Goal: Task Accomplishment & Management: Manage account settings

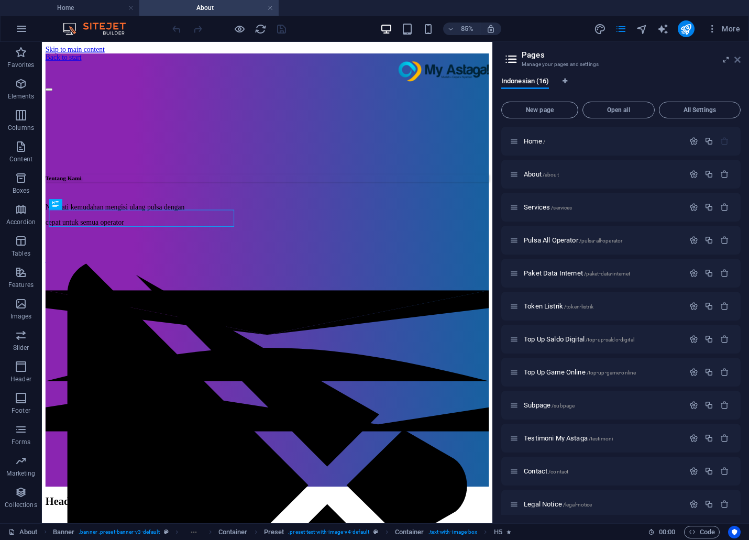
click at [0, 0] on icon at bounding box center [0, 0] width 0 height 0
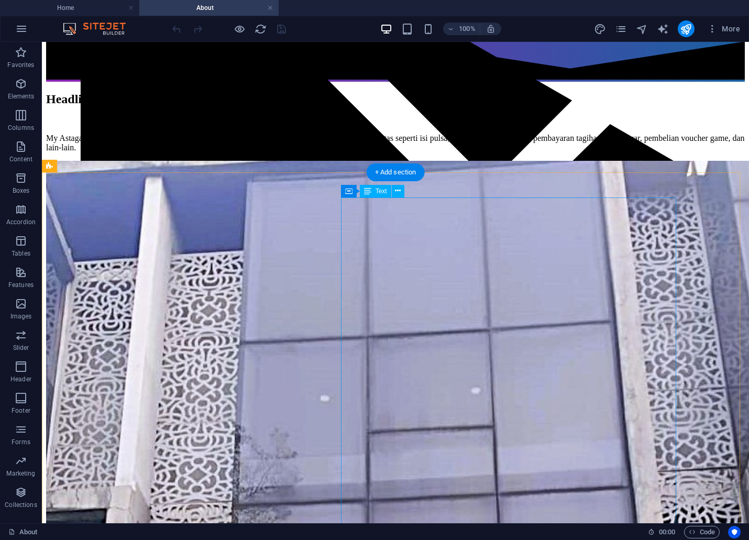
scroll to position [465, 0]
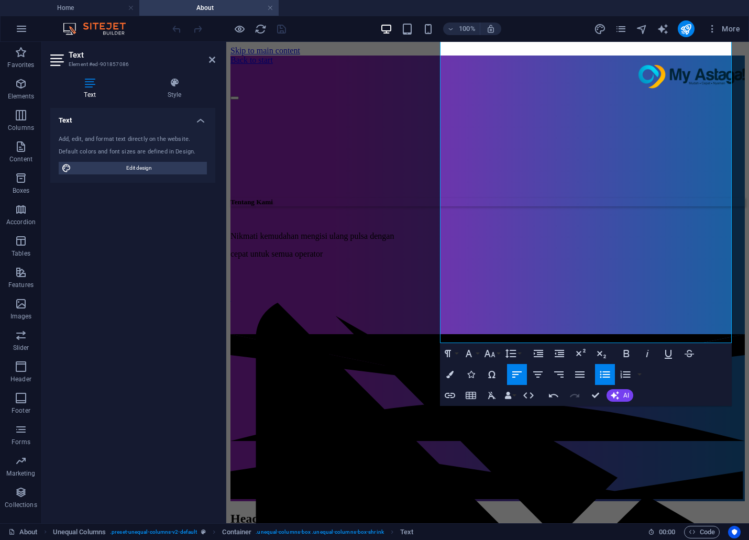
scroll to position [724, 0]
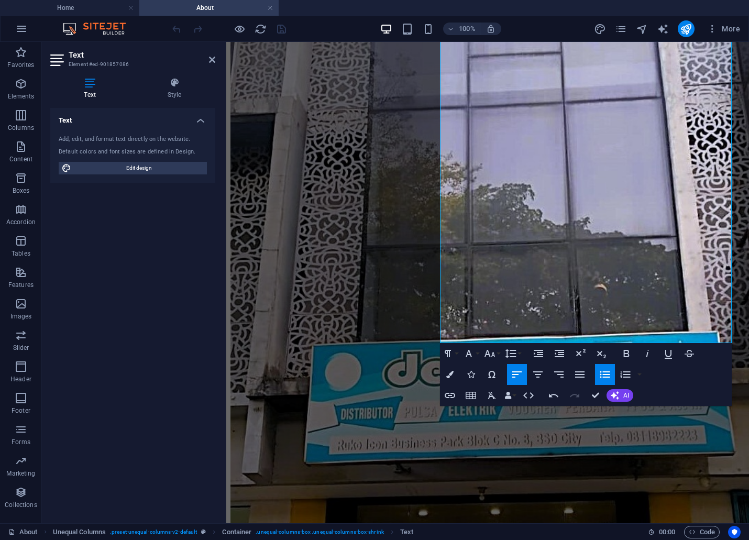
click at [152, 271] on div "Text Add, edit, and format text directly on the website. Default colors and fon…" at bounding box center [132, 311] width 165 height 407
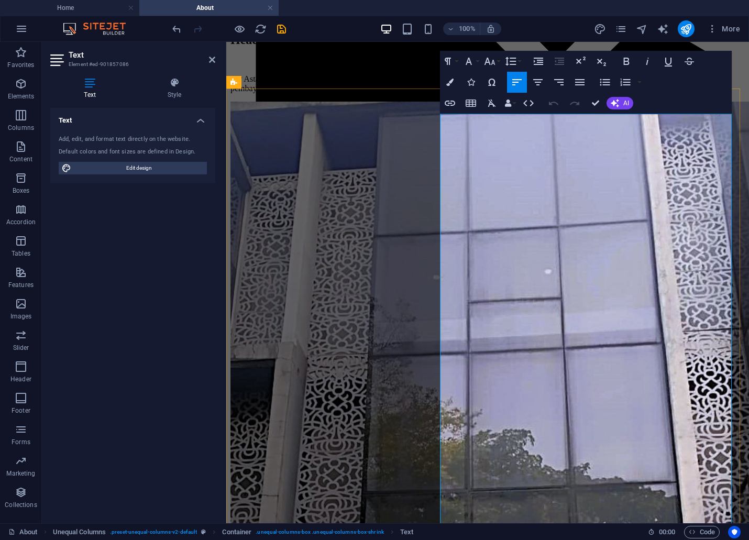
scroll to position [496, 0]
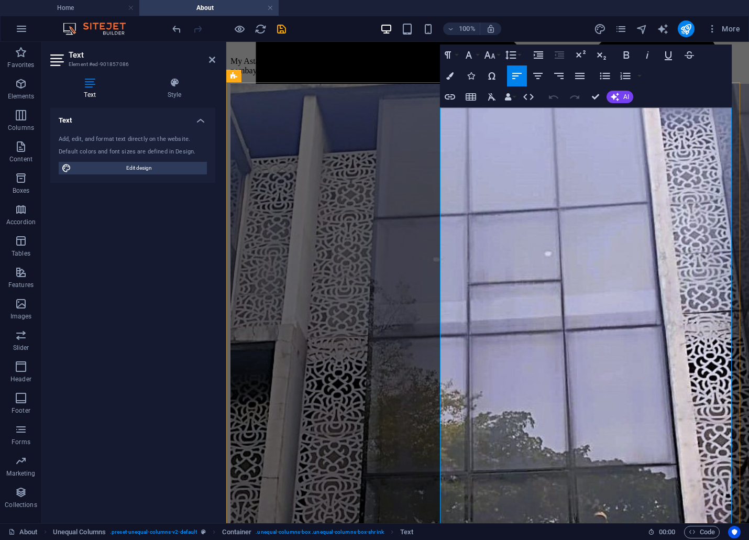
click at [285, 29] on icon "save" at bounding box center [281, 29] width 12 height 12
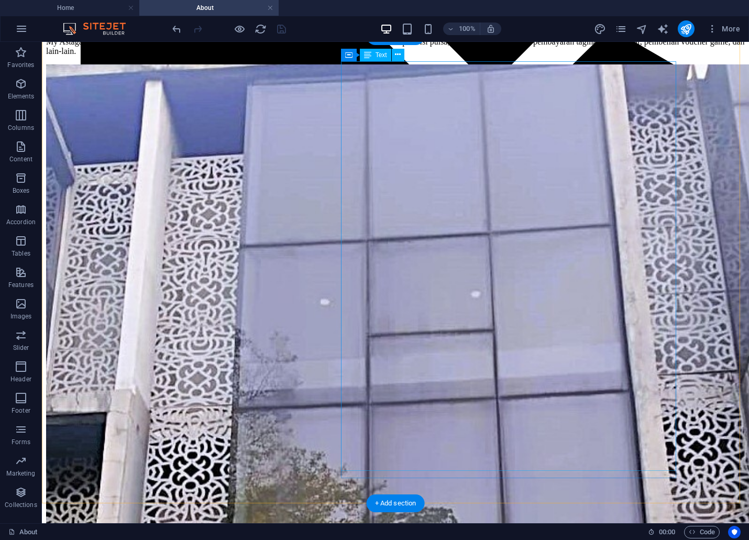
scroll to position [555, 0]
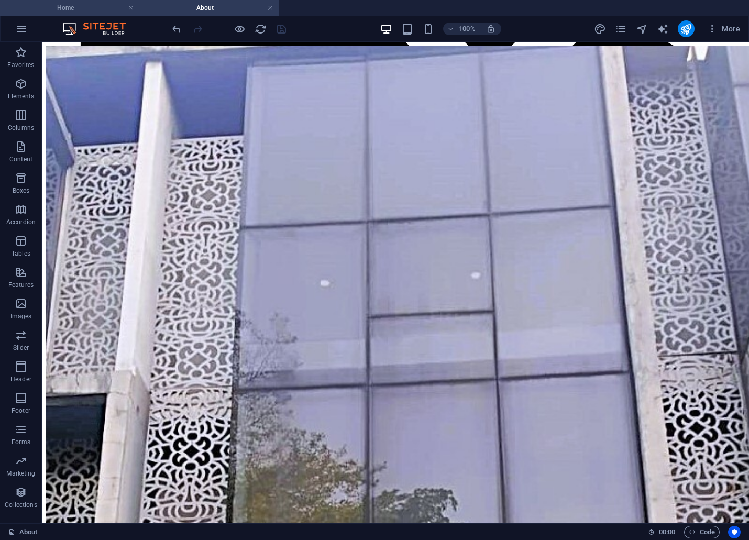
click at [40, 2] on h4 "Home" at bounding box center [69, 8] width 139 height 12
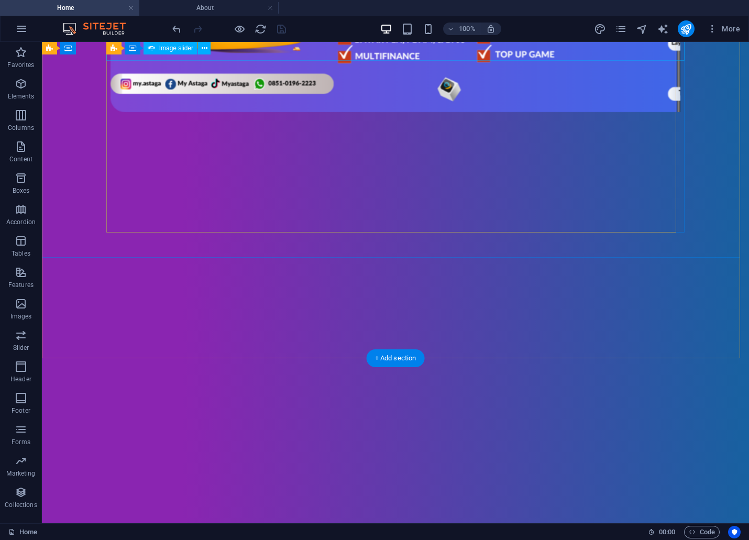
scroll to position [304, 0]
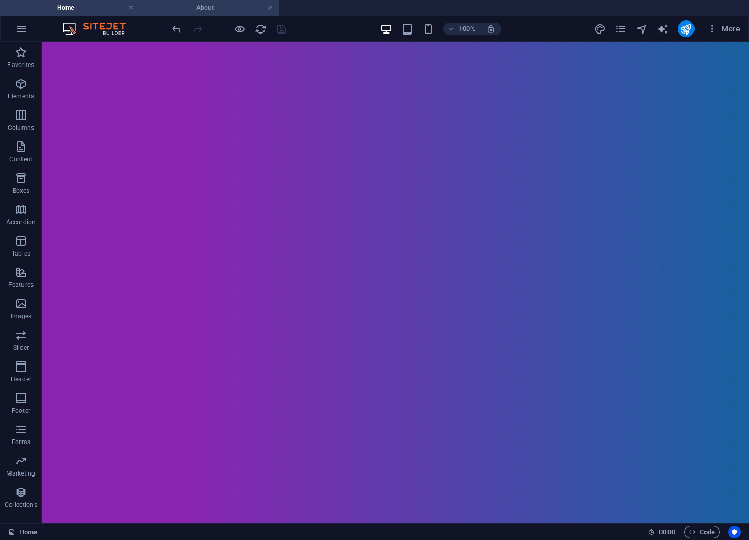
click at [212, 4] on h4 "About" at bounding box center [208, 8] width 139 height 12
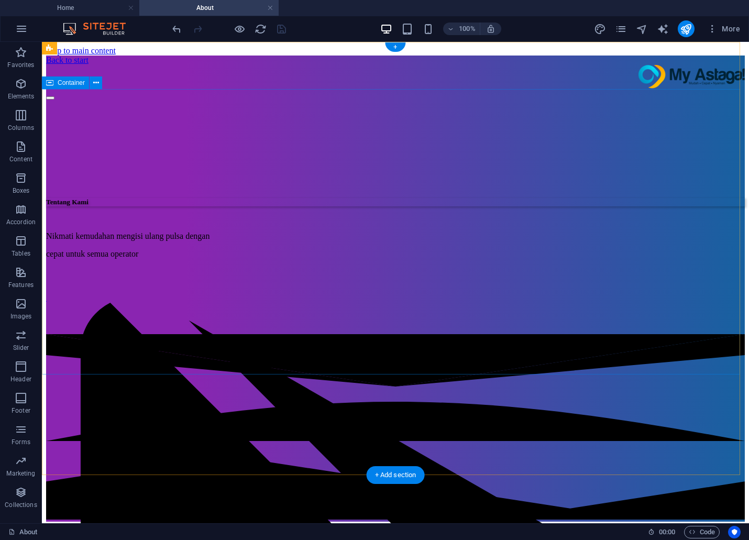
scroll to position [116, 0]
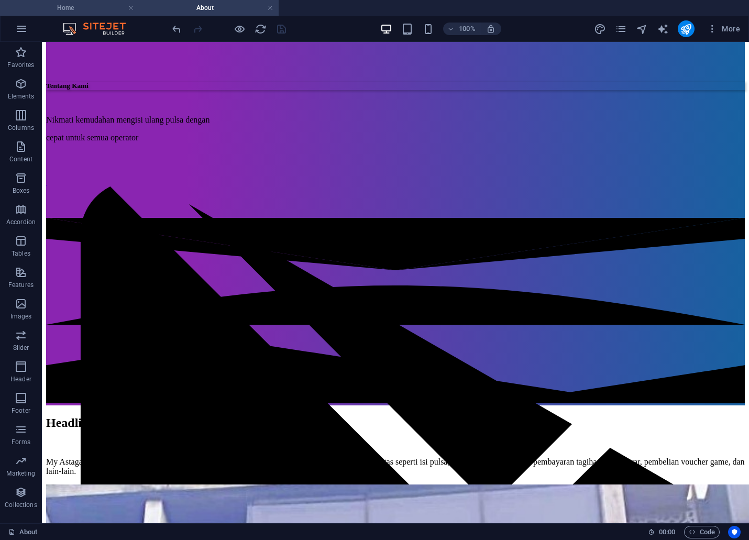
click at [90, 5] on h4 "Home" at bounding box center [69, 8] width 139 height 12
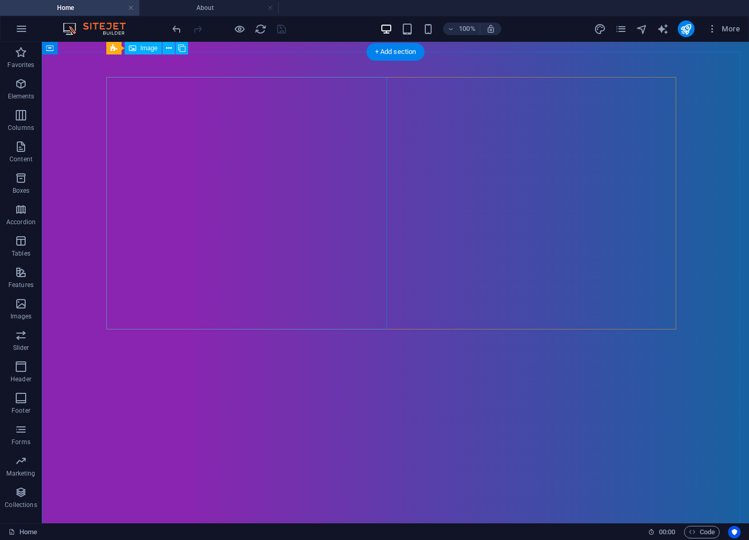
scroll to position [304, 0]
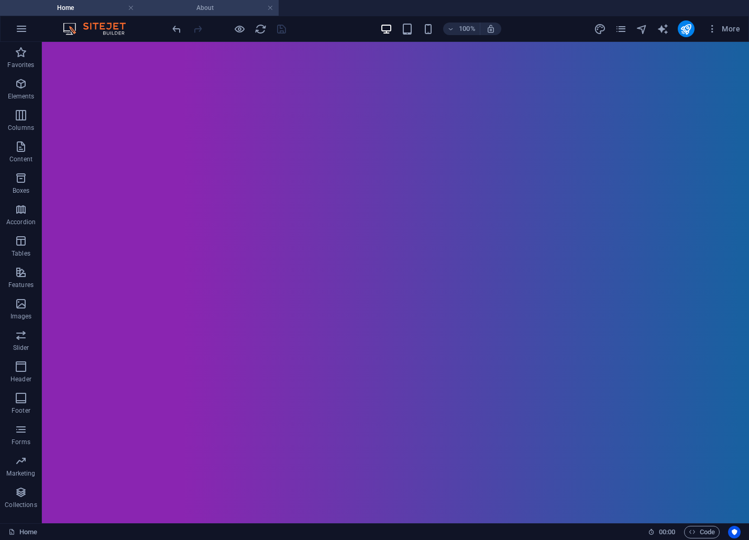
click at [228, 12] on h4 "About" at bounding box center [208, 8] width 139 height 12
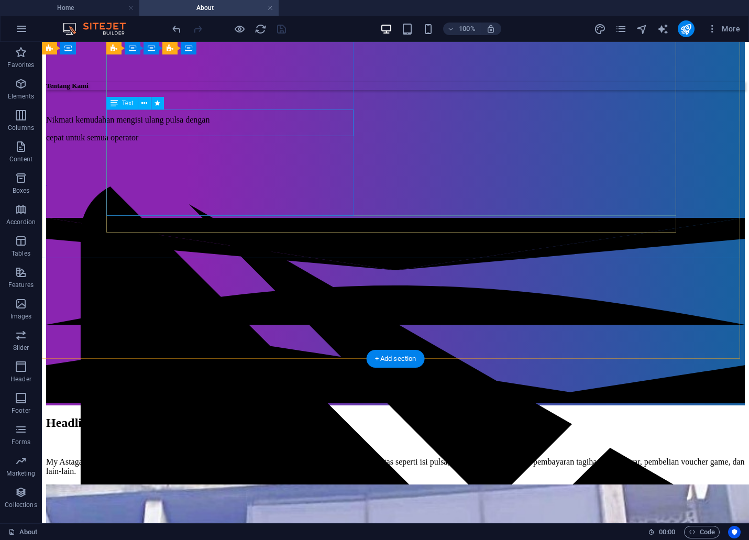
click at [192, 128] on div "Nikmati kemudahan mengisi ulang pulsa dengan cepat untuk semua operator" at bounding box center [395, 128] width 698 height 27
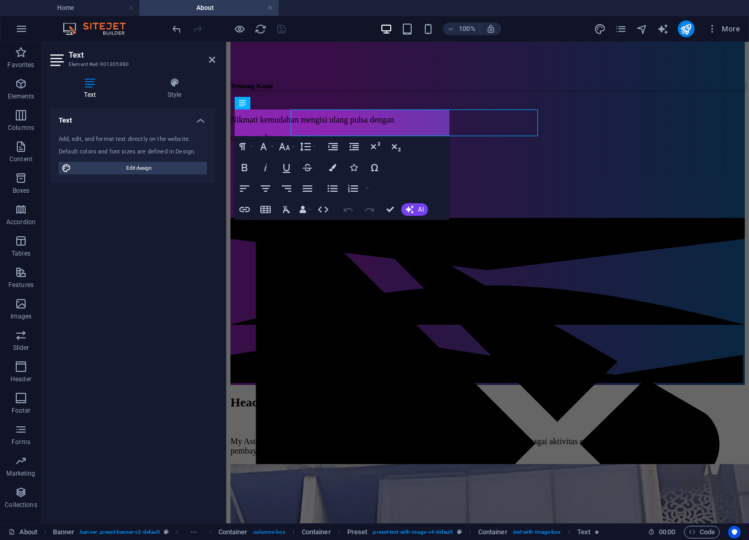
click at [192, 128] on div "Text Element #ed-901305880 Text Style Text Add, edit, and format text directly …" at bounding box center [395, 282] width 707 height 481
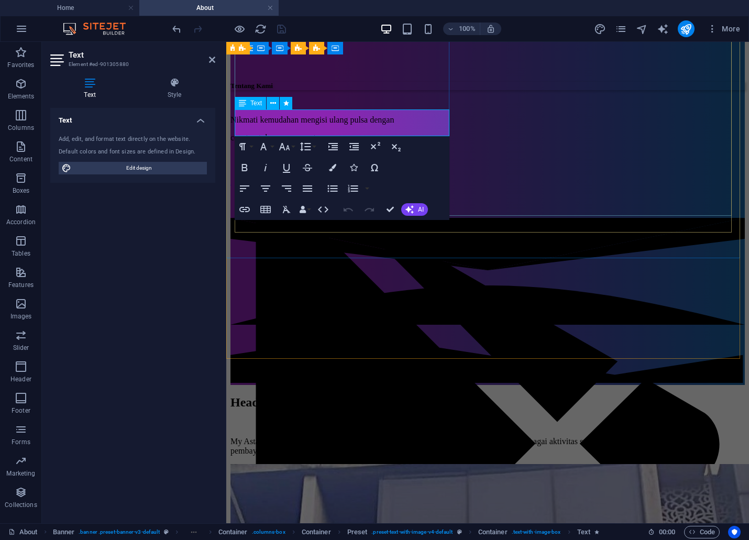
click at [268, 133] on span "cepat untuk semua operator" at bounding box center [276, 137] width 92 height 9
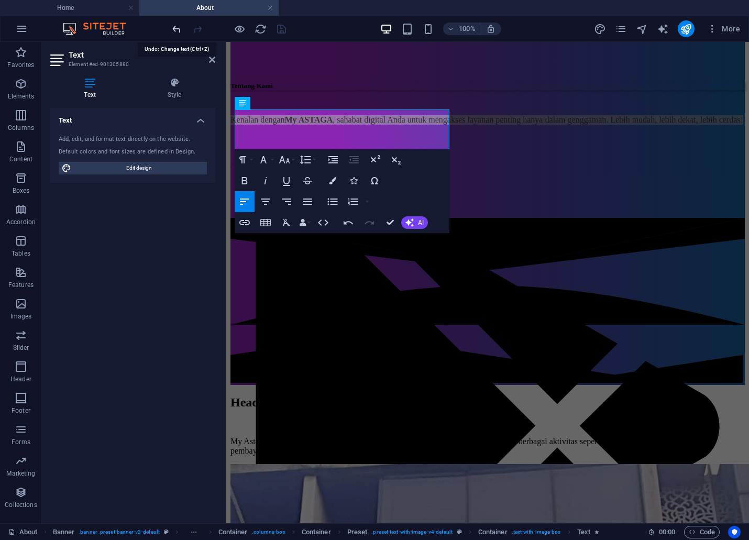
click at [171, 25] on icon "undo" at bounding box center [177, 29] width 12 height 12
click at [180, 23] on icon "undo" at bounding box center [177, 29] width 12 height 12
click at [86, 332] on div "Text Add, edit, and format text directly on the website. Default colors and fon…" at bounding box center [132, 311] width 165 height 407
click at [126, 252] on div "Text Add, edit, and format text directly on the website. Default colors and fon…" at bounding box center [132, 311] width 165 height 407
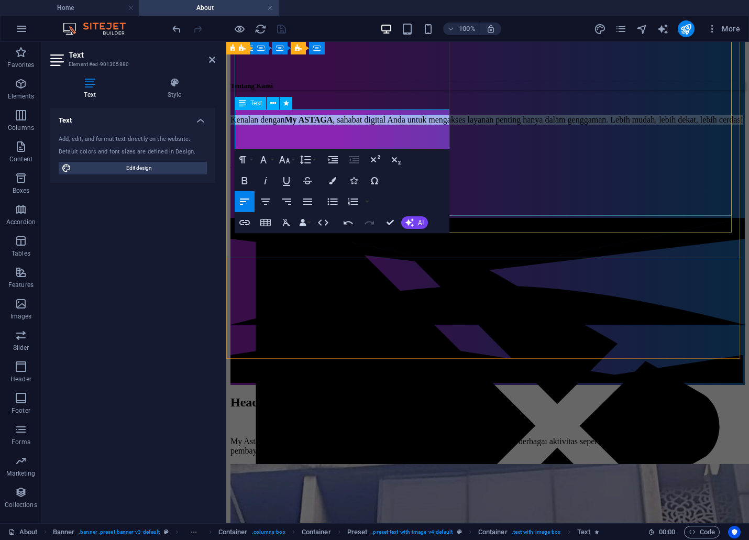
click at [332, 115] on strong "My ASTAGA" at bounding box center [309, 119] width 48 height 9
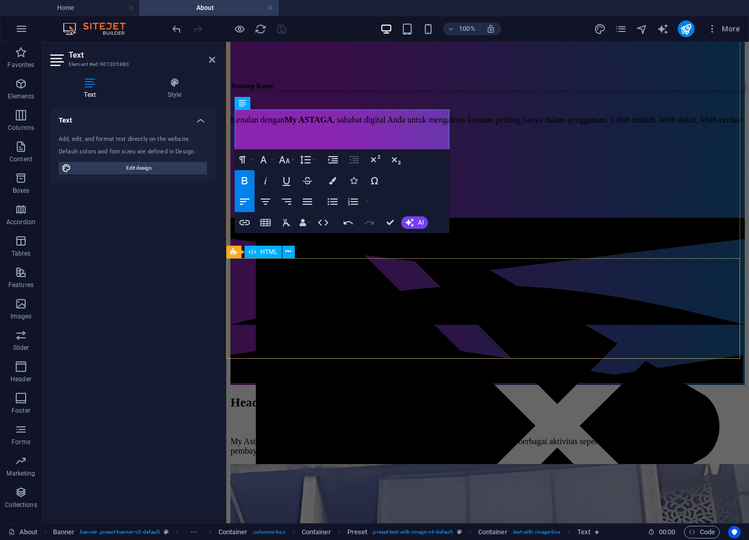
click at [505, 332] on div at bounding box center [487, 301] width 514 height 167
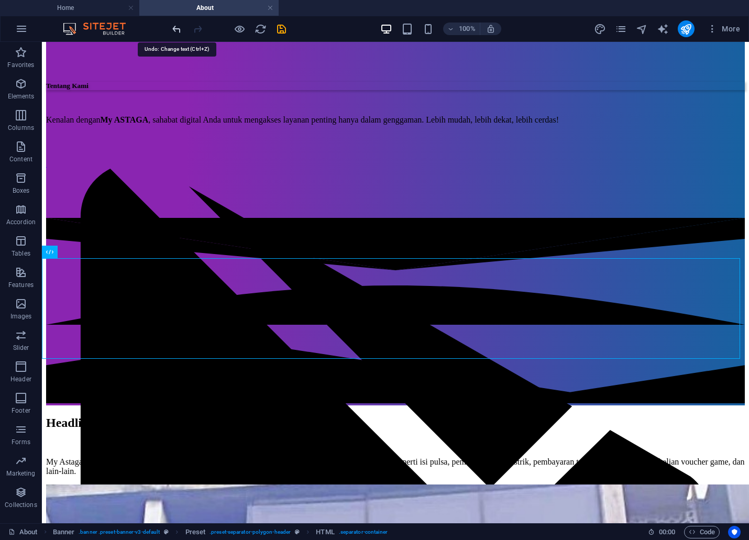
click at [177, 25] on icon "undo" at bounding box center [177, 29] width 12 height 12
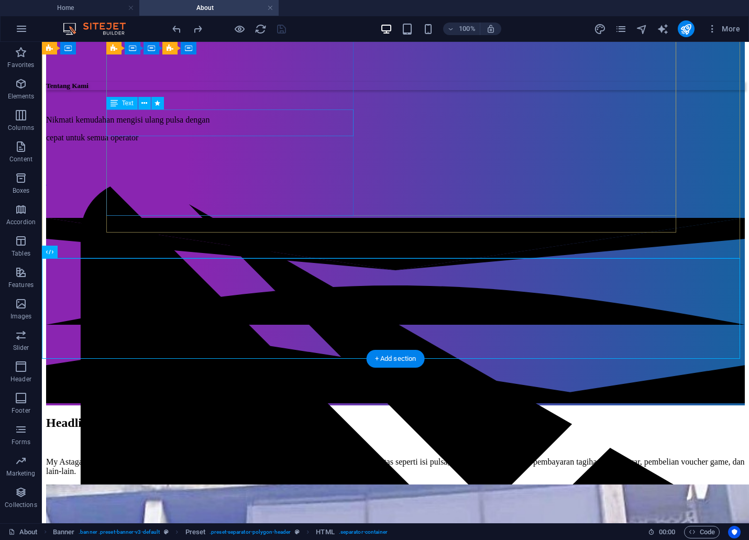
click at [178, 128] on div "Nikmati kemudahan mengisi ulang pulsa dengan cepat untuk semua operator" at bounding box center [395, 128] width 698 height 27
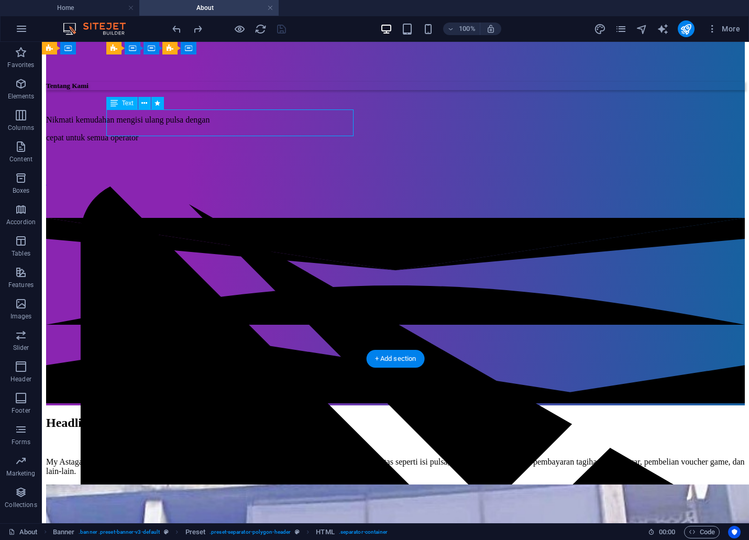
click at [178, 128] on div "Nikmati kemudahan mengisi ulang pulsa dengan cepat untuk semua operator" at bounding box center [395, 128] width 698 height 27
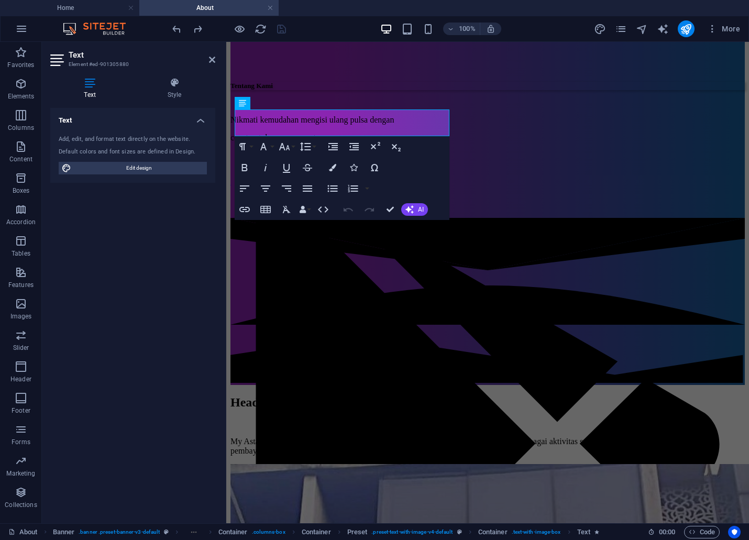
click at [178, 128] on div "Add, edit, and format text directly on the website. Default colors and font siz…" at bounding box center [132, 155] width 165 height 56
click at [323, 133] on span "cepat untuk semua operator" at bounding box center [276, 137] width 92 height 9
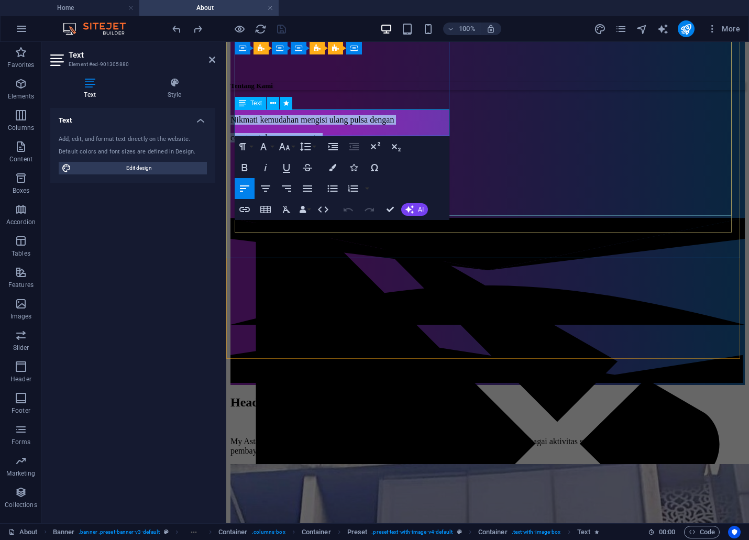
drag, startPoint x: 343, startPoint y: 129, endPoint x: 424, endPoint y: 145, distance: 82.2
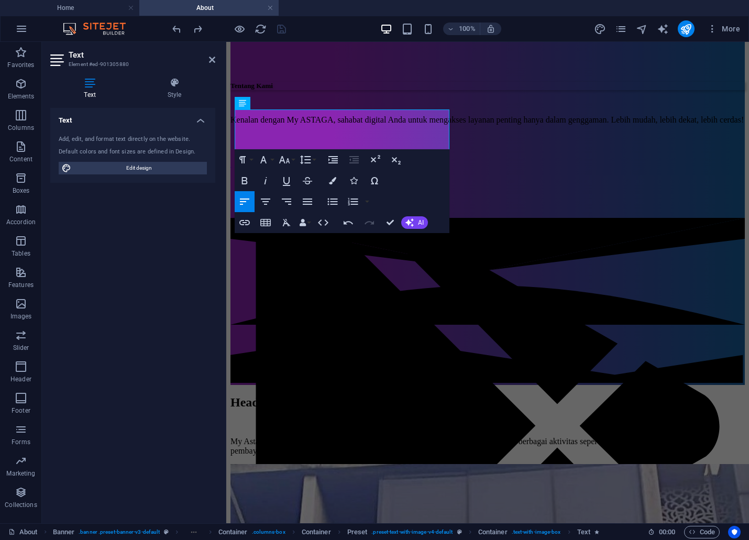
scroll to position [1038, 2]
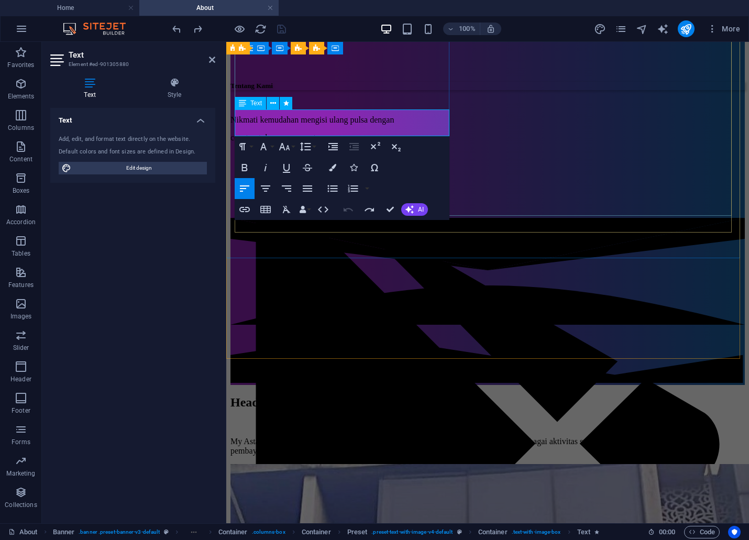
click at [323, 133] on span "cepat untuk semua operator" at bounding box center [276, 137] width 92 height 9
click at [346, 133] on p "cepat untuk semua operator" at bounding box center [487, 137] width 514 height 9
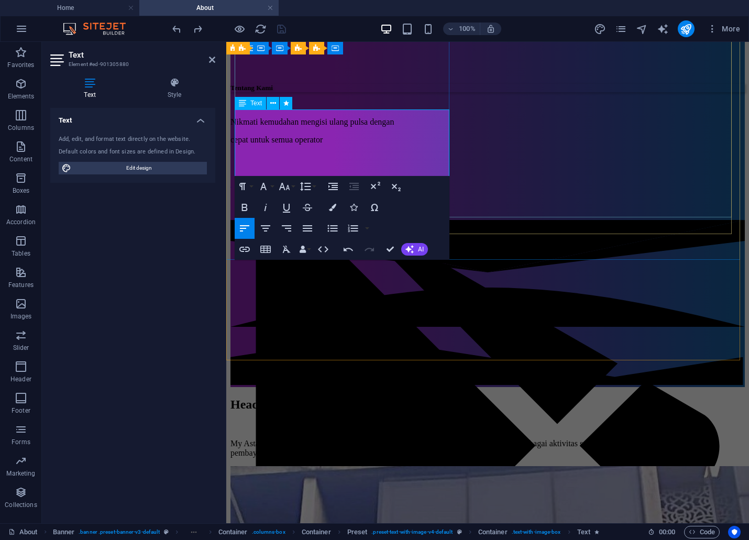
scroll to position [1038, 2]
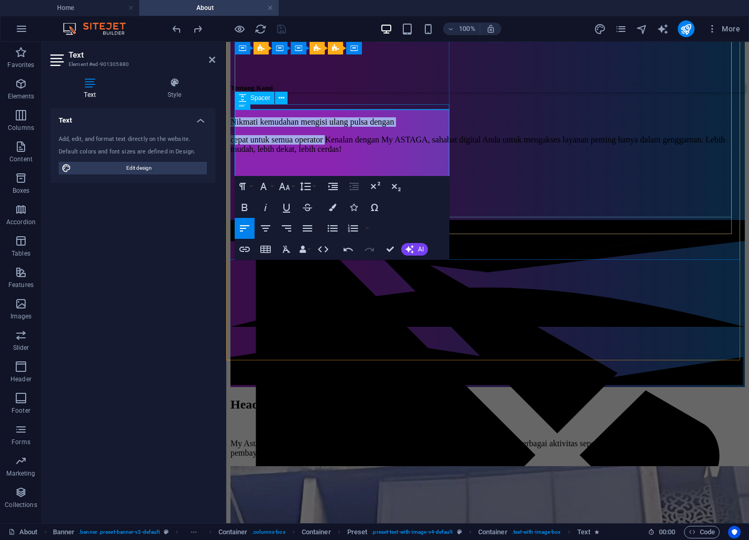
drag, startPoint x: 346, startPoint y: 131, endPoint x: 460, endPoint y: 147, distance: 115.1
click at [234, 105] on div "Tentang Kami Nikmati kemudahan mengisi ulang pulsa dengan cepat untuk semua ope…" at bounding box center [487, 359] width 514 height 730
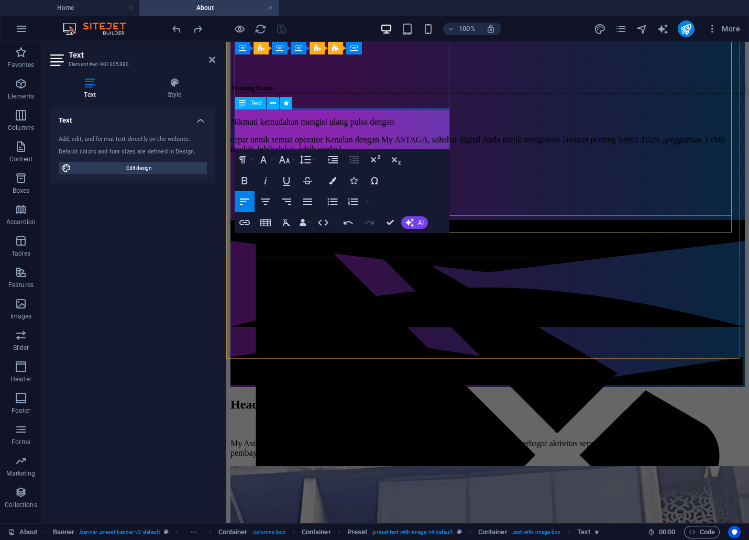
scroll to position [116, 0]
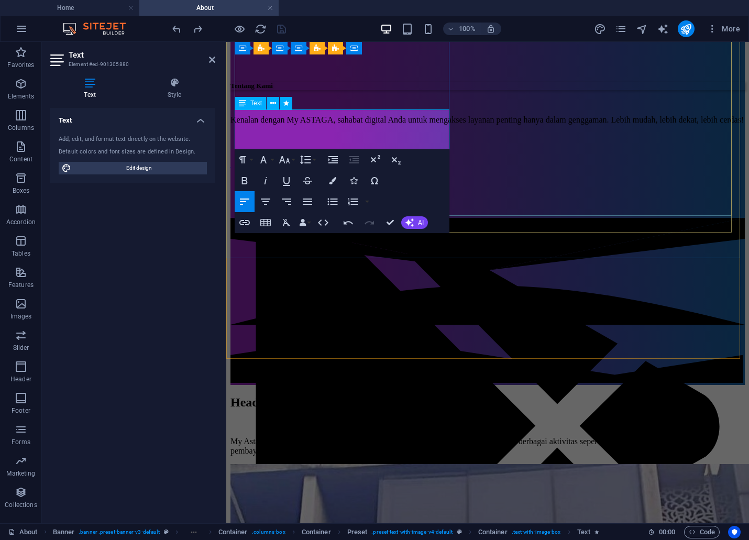
click at [436, 125] on p "Kenalan dengan My ASTAGA, sahabat digital Anda untuk mengakses layanan penting …" at bounding box center [487, 119] width 514 height 9
drag, startPoint x: 377, startPoint y: 143, endPoint x: 359, endPoint y: 144, distance: 18.9
click at [359, 124] on span "Kenalan dengan My ASTAGA, sahabat digital Anda untuk mengakses layanan penting …" at bounding box center [486, 119] width 513 height 9
click at [427, 124] on span "Kenalan dengan My ASTAGA, sahabat digital Anda untuk mengakses layanan penting …" at bounding box center [486, 119] width 512 height 9
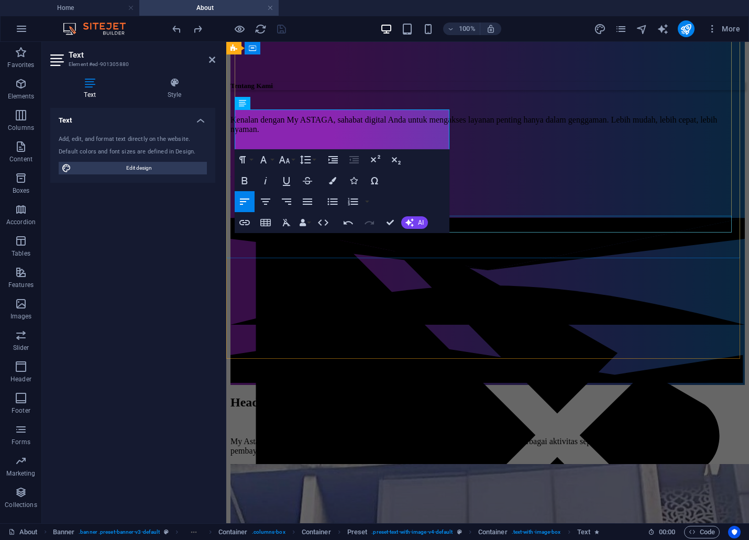
click at [585, 218] on div "​" at bounding box center [487, 209] width 514 height 17
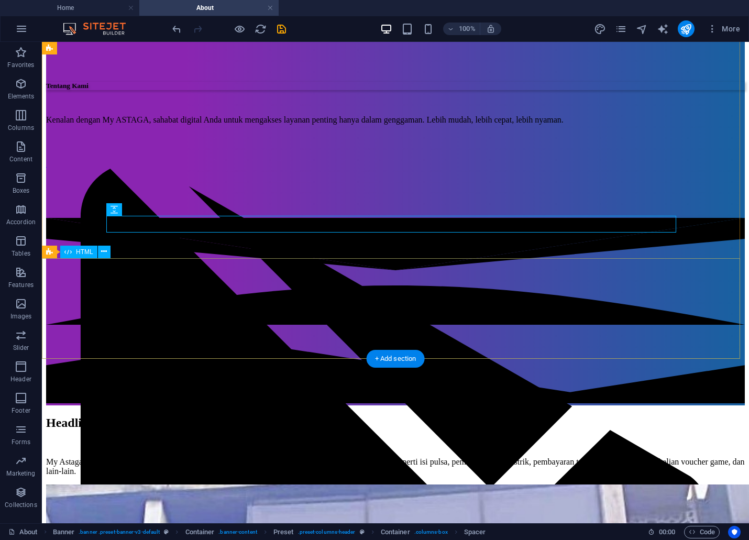
scroll to position [0, 0]
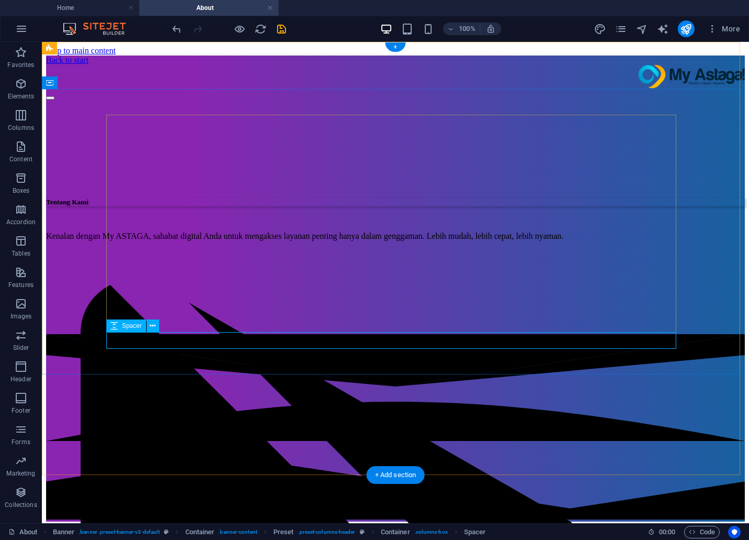
click at [341, 334] on div "​" at bounding box center [395, 325] width 698 height 17
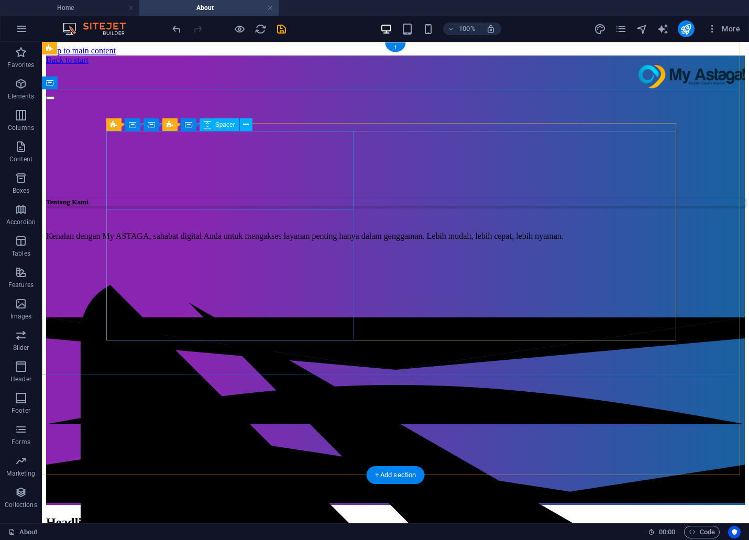
click at [150, 164] on div at bounding box center [395, 147] width 698 height 79
select select "px"
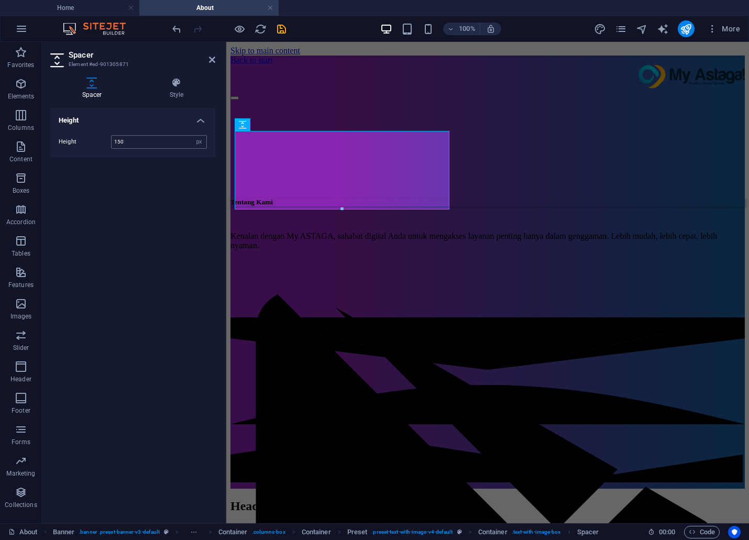
click at [119, 141] on input "150" at bounding box center [159, 142] width 95 height 13
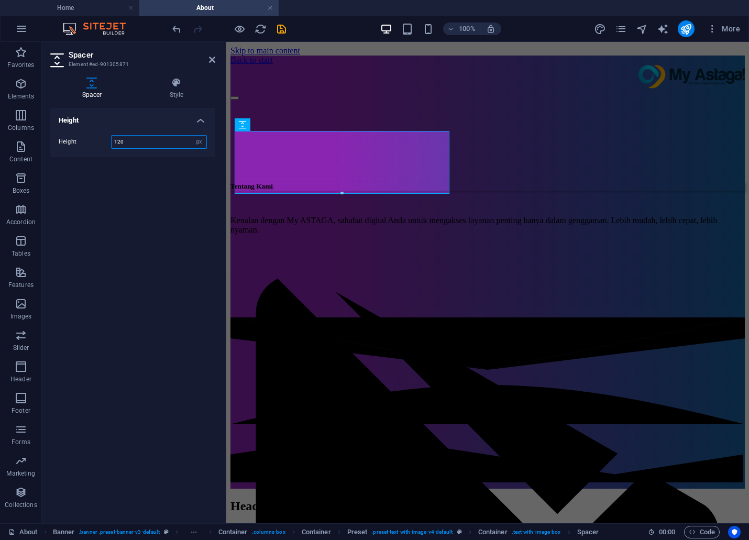
click at [119, 141] on input "120" at bounding box center [159, 142] width 95 height 13
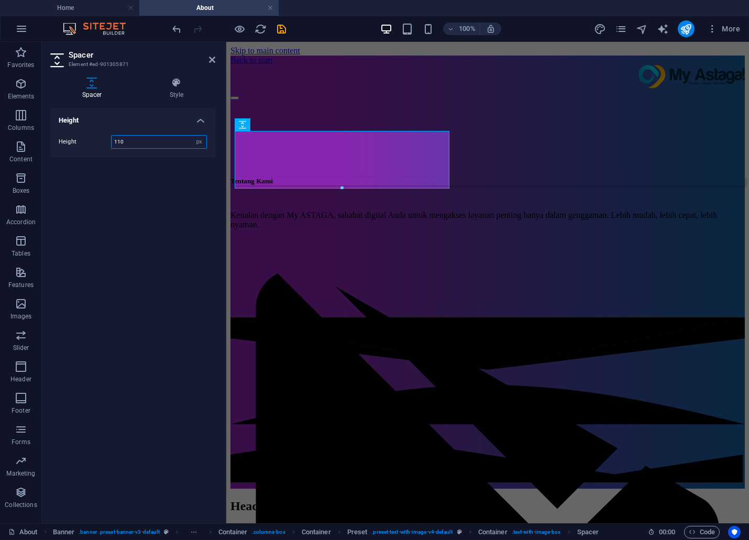
click at [119, 141] on input "110" at bounding box center [159, 142] width 95 height 13
type input "100"
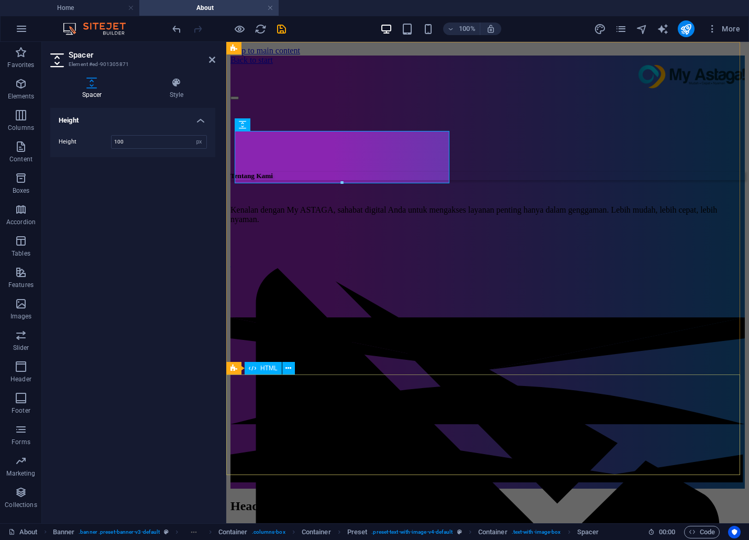
click at [550, 420] on div at bounding box center [487, 400] width 514 height 167
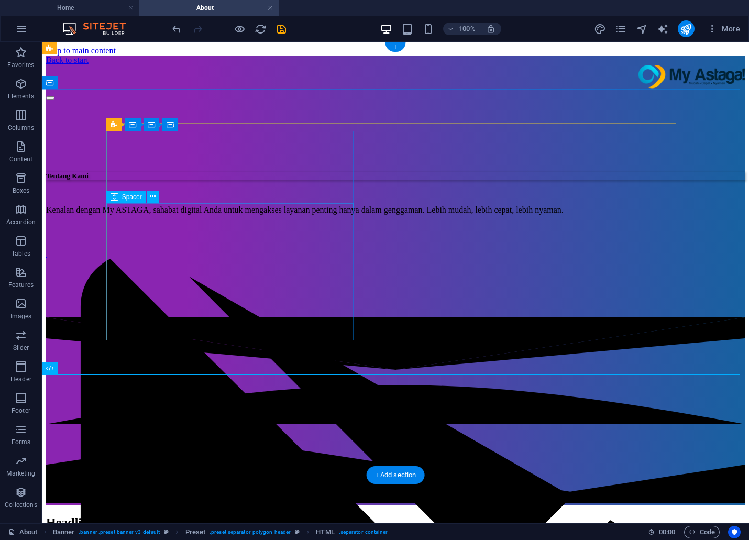
click at [281, 197] on div at bounding box center [395, 194] width 698 height 5
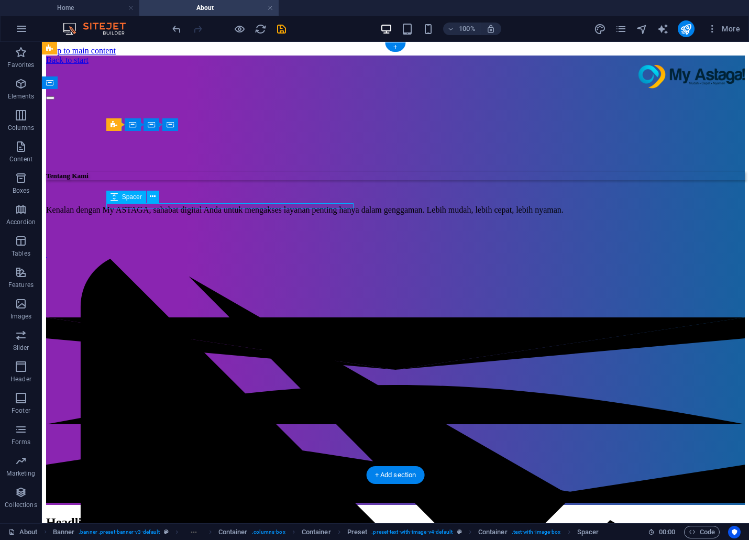
click at [281, 197] on div at bounding box center [395, 194] width 698 height 5
select select "px"
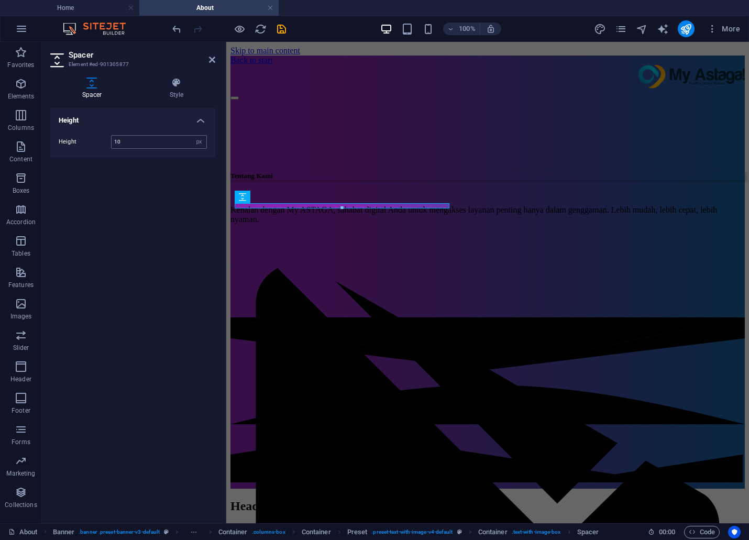
click at [125, 145] on input "10" at bounding box center [159, 142] width 95 height 13
type input "15"
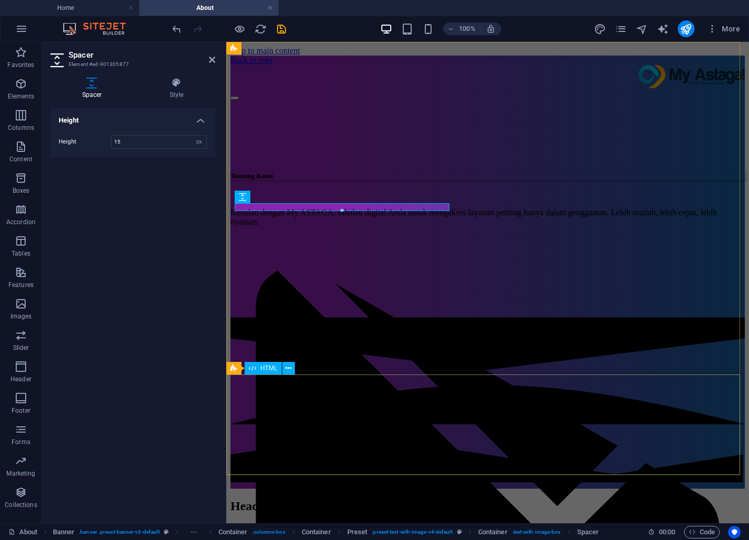
click at [575, 435] on div at bounding box center [487, 400] width 514 height 167
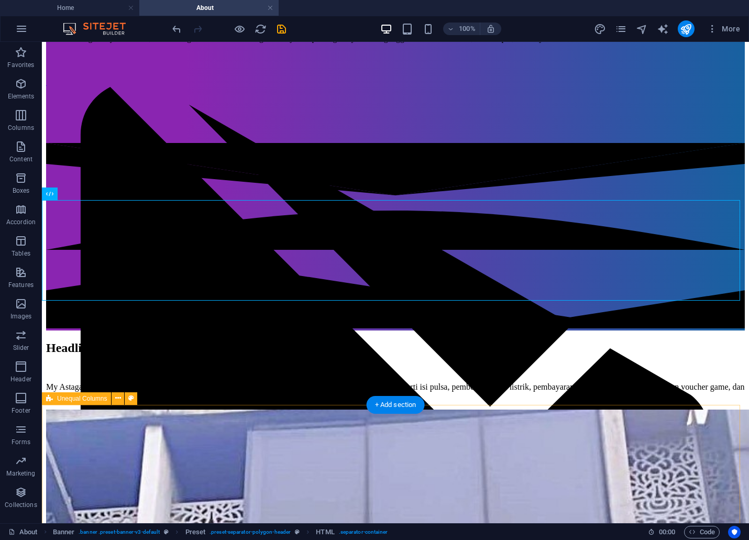
scroll to position [232, 0]
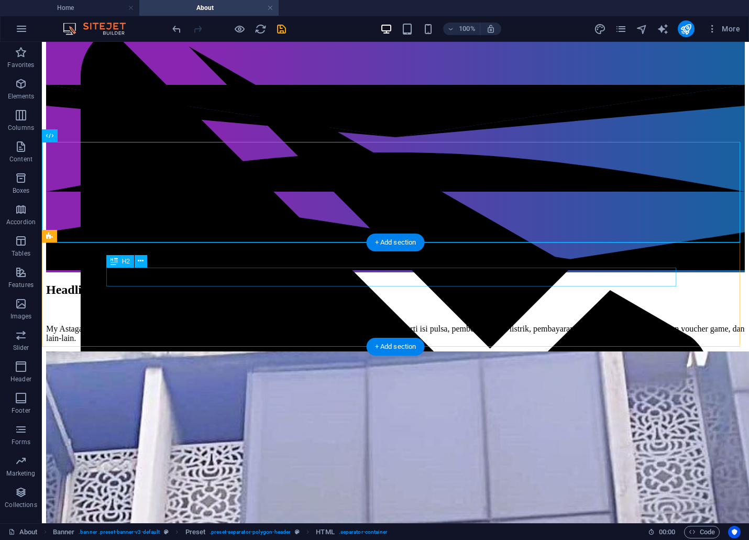
click at [373, 283] on div "Headline" at bounding box center [395, 290] width 698 height 14
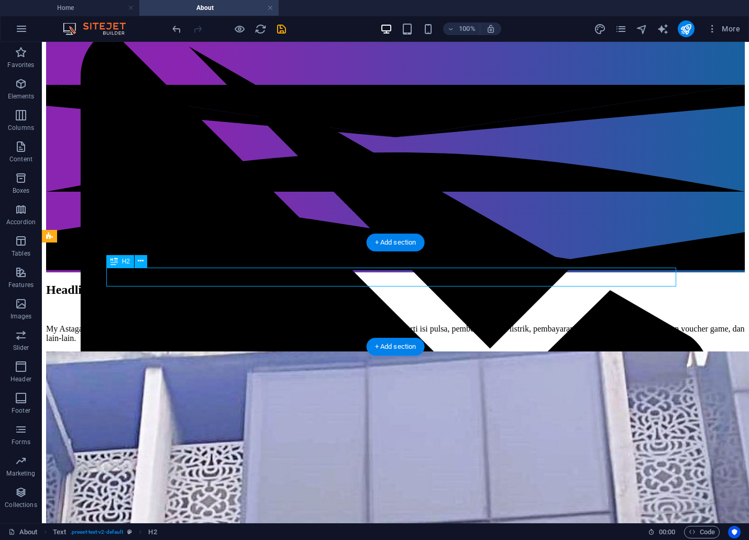
click at [373, 283] on div "Headline" at bounding box center [395, 290] width 698 height 14
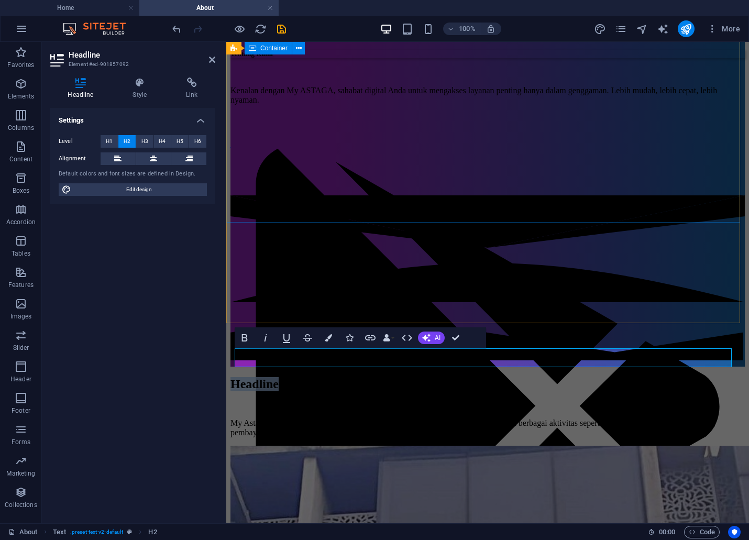
scroll to position [116, 0]
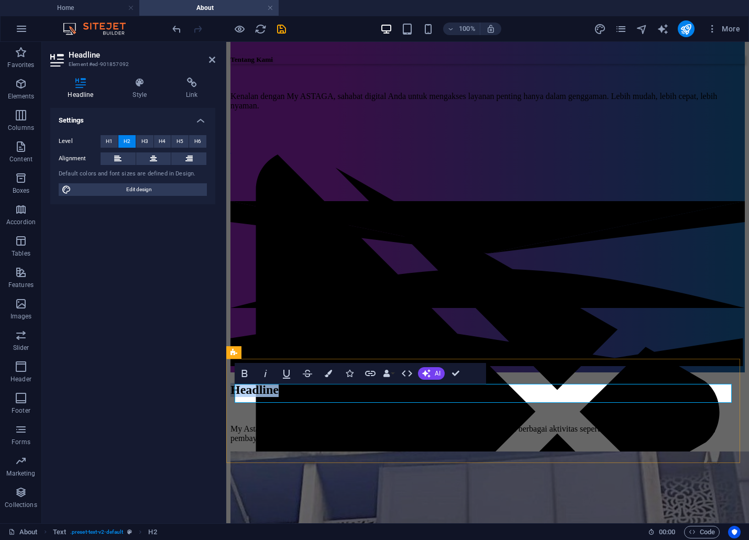
click at [501, 397] on h2 "Headline" at bounding box center [487, 390] width 514 height 14
click at [91, 8] on h4 "Home" at bounding box center [69, 8] width 139 height 12
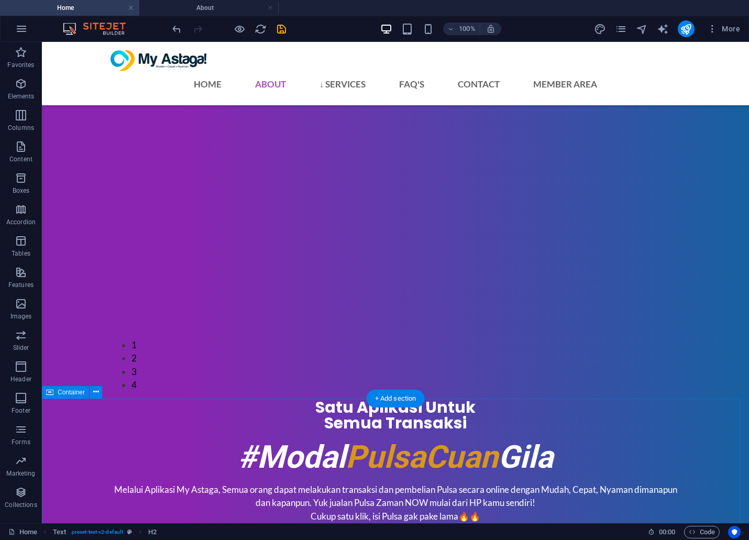
scroll to position [943, 0]
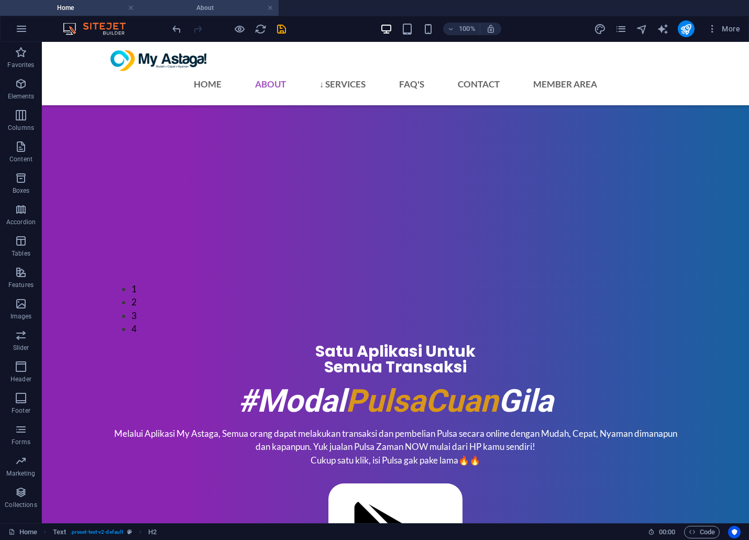
click at [220, 6] on h4 "About" at bounding box center [208, 8] width 139 height 12
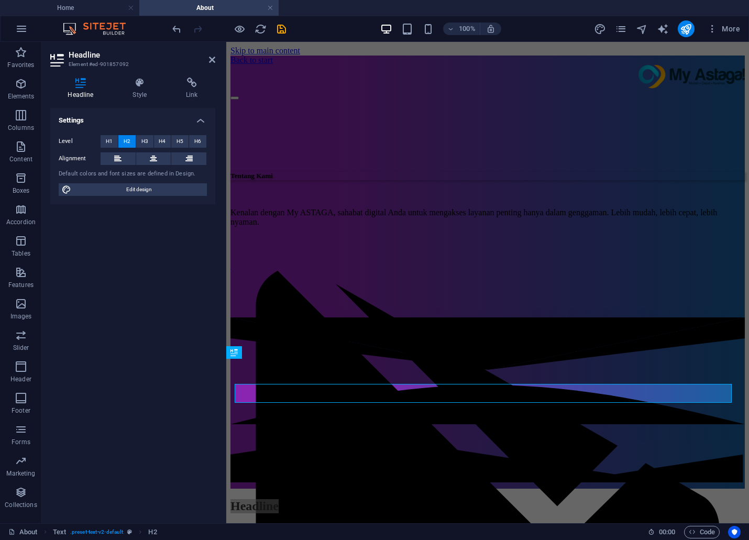
scroll to position [116, 0]
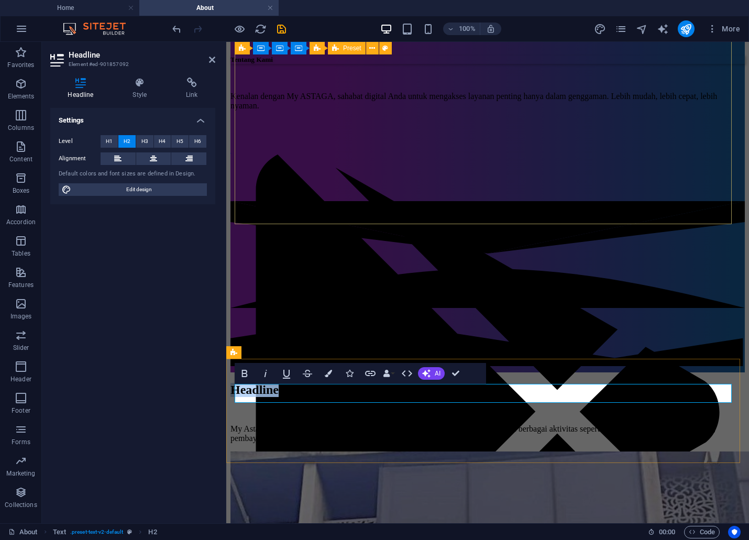
click at [469, 394] on h2 "Headline" at bounding box center [487, 390] width 514 height 14
click at [637, 289] on div at bounding box center [487, 284] width 514 height 167
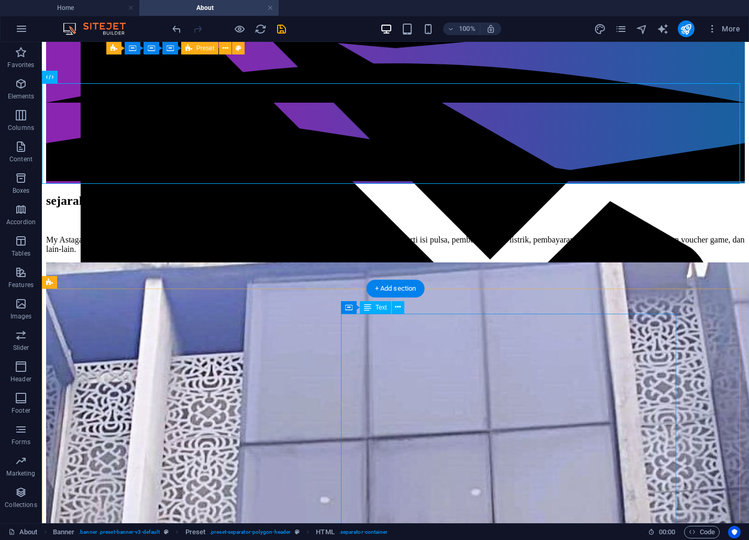
scroll to position [349, 0]
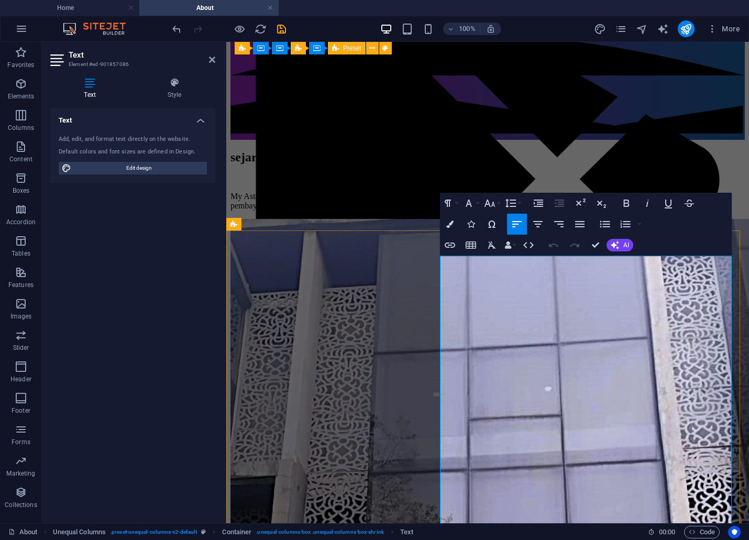
click at [657, 150] on div "sejarah my astaga My Astaga! adalah aplikasi mobile untuk pelanggan Astaga! Rel…" at bounding box center [487, 180] width 514 height 60
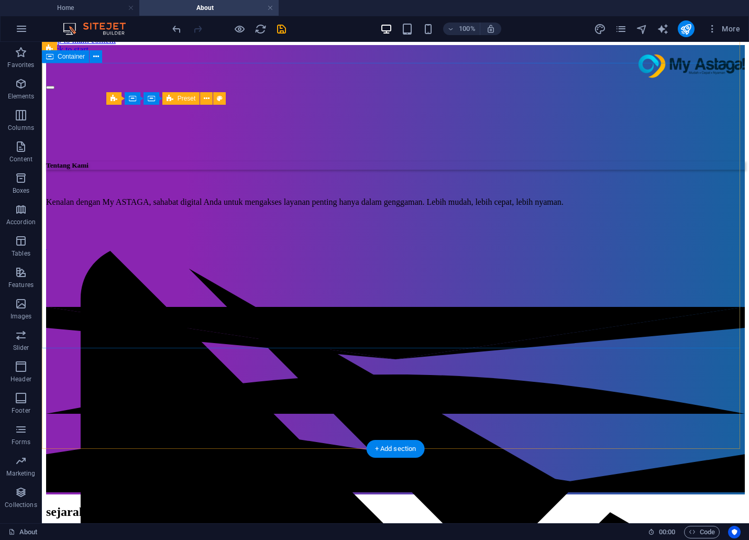
scroll to position [0, 0]
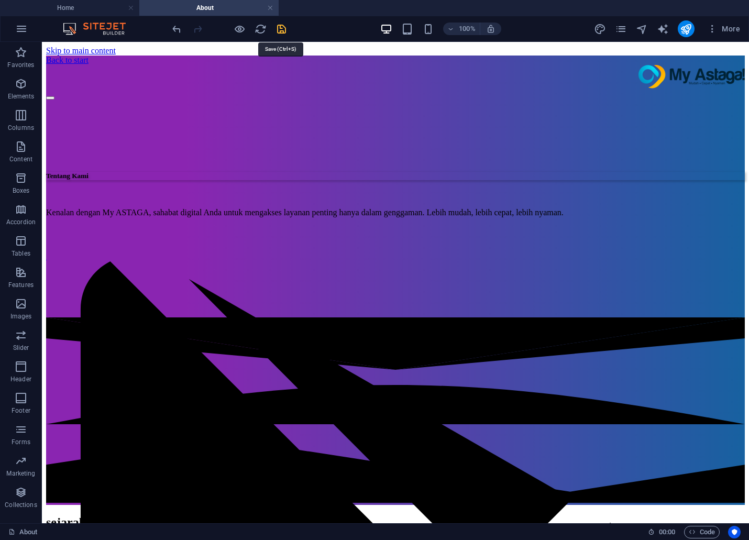
click at [279, 25] on icon "save" at bounding box center [281, 29] width 12 height 12
click at [98, 9] on h4 "Home" at bounding box center [69, 8] width 139 height 12
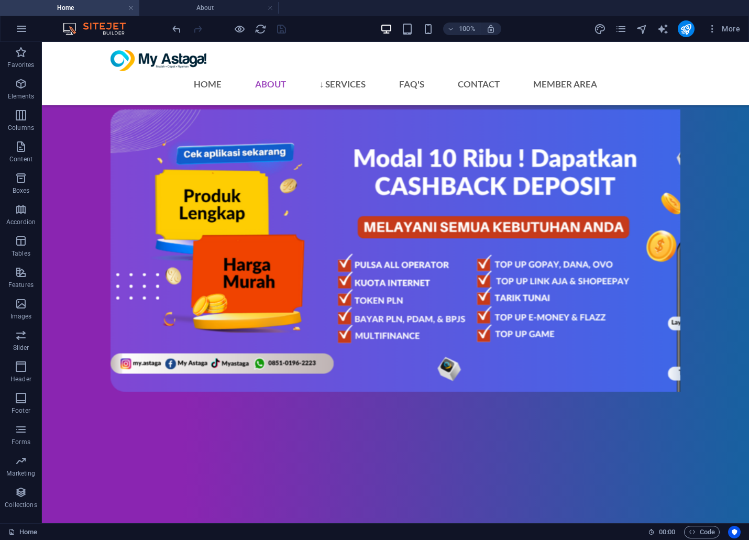
scroll to position [943, 0]
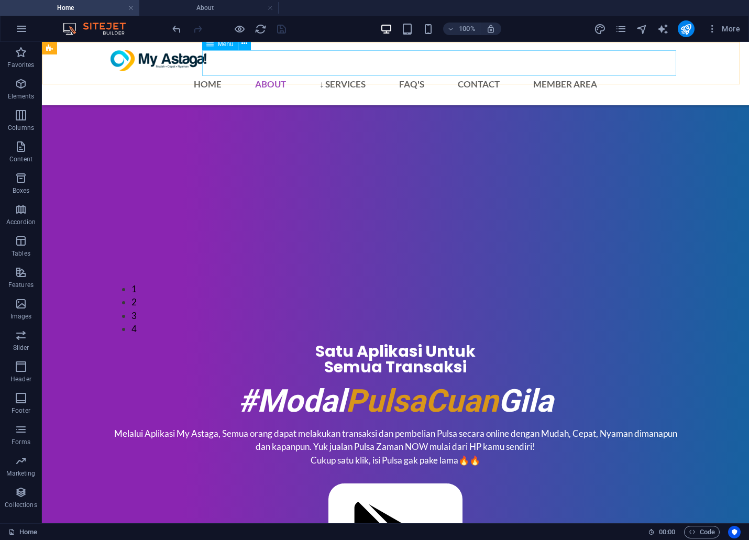
click at [315, 71] on nav "Home About ↓ Services Pulsa All Operator Paket Data Internet Token Listrik Top …" at bounding box center [395, 84] width 570 height 26
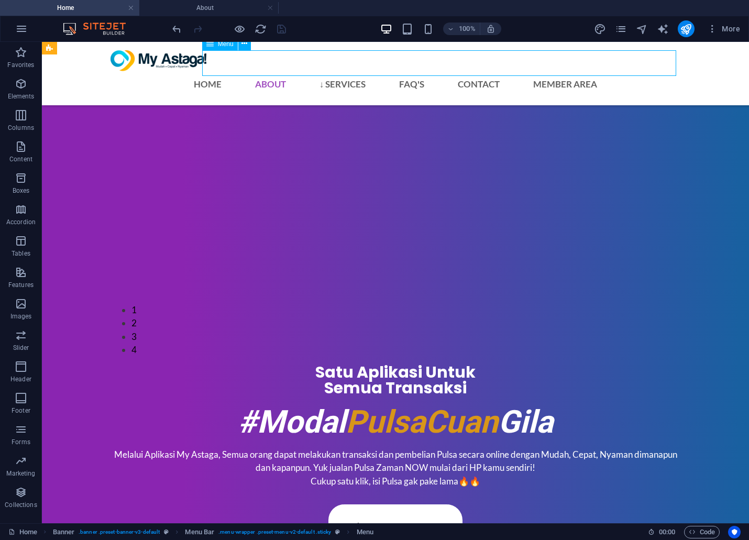
select select "3"
select select
select select "4"
select select
select select "5"
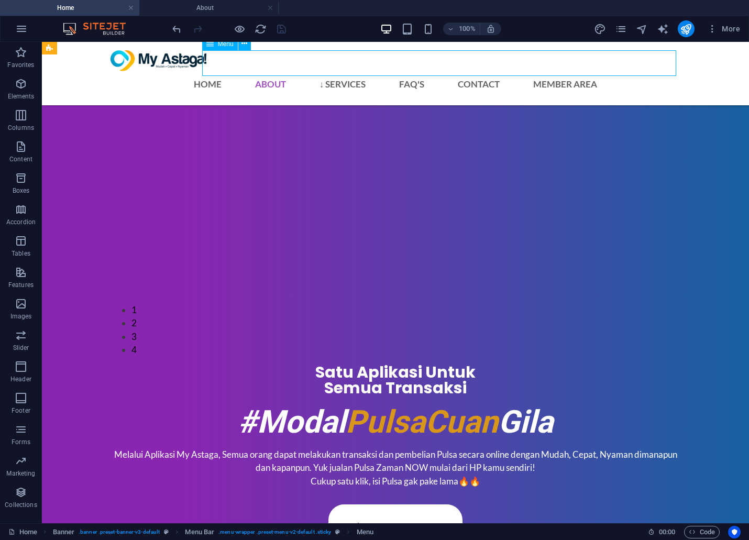
select select
select select "6"
select select
select select "7"
select select
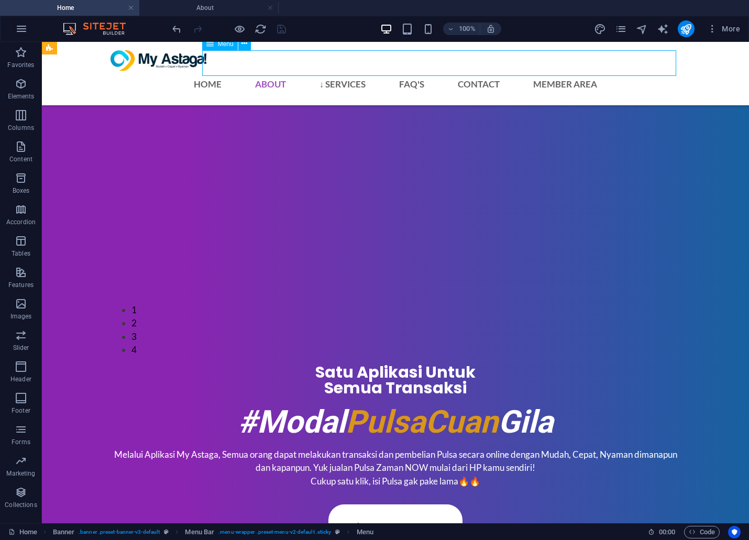
select select "10"
select select
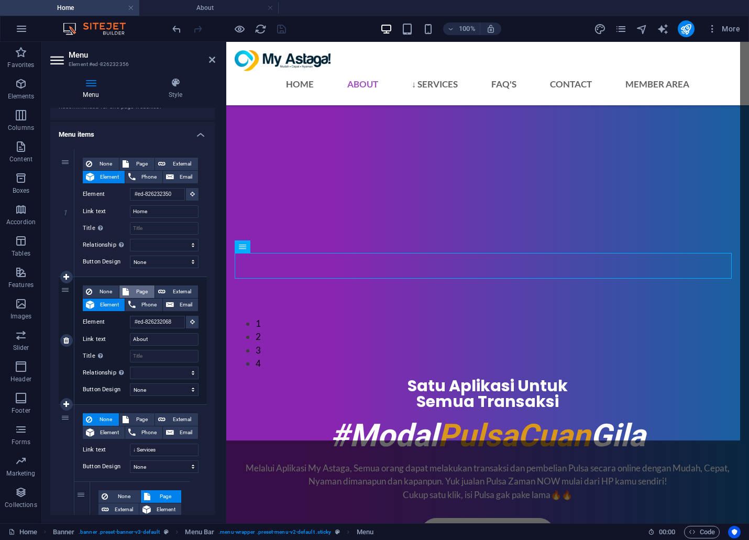
scroll to position [839, 0]
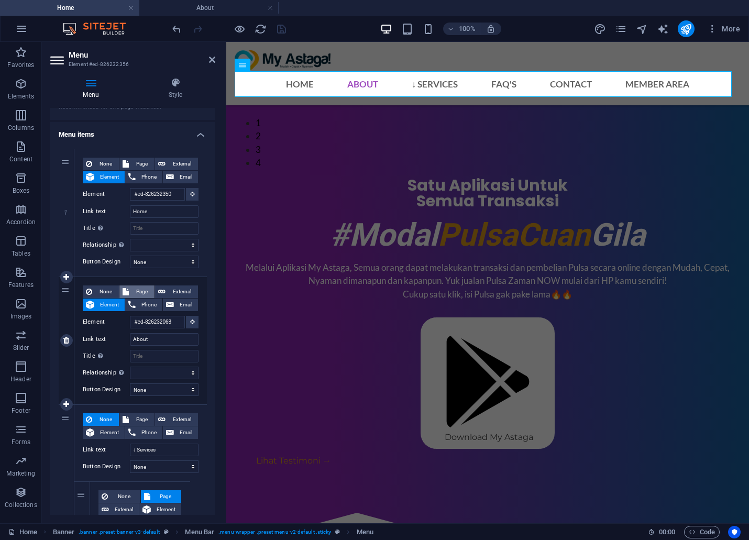
click at [129, 292] on button "Page" at bounding box center [136, 291] width 35 height 13
select select
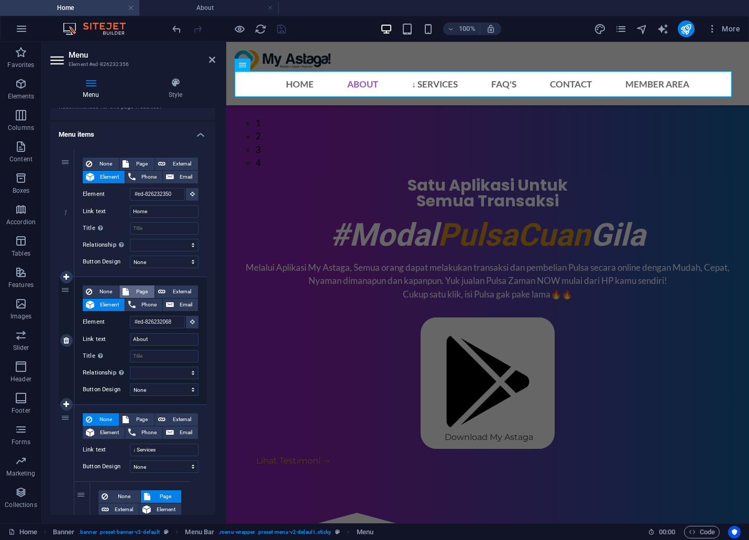
select select
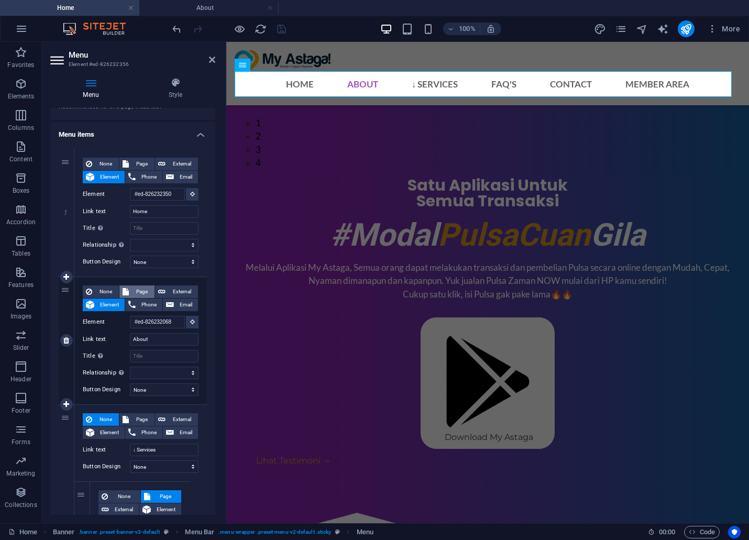
select select
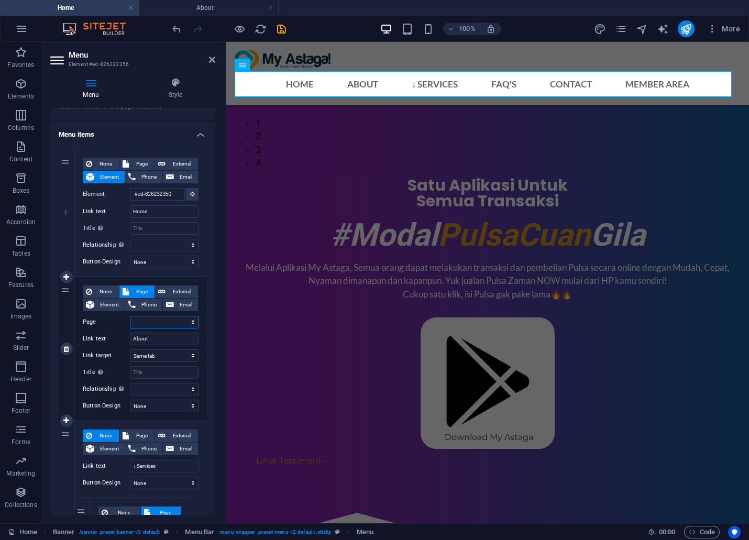
click at [193, 321] on select "Home About Services Pulsa All Operator Paket Data Internet Token Listrik Top Up…" at bounding box center [164, 322] width 69 height 13
select select "1"
click at [130, 316] on select "Home About Services Pulsa All Operator Paket Data Internet Token Listrik Top Up…" at bounding box center [164, 322] width 69 height 13
select select
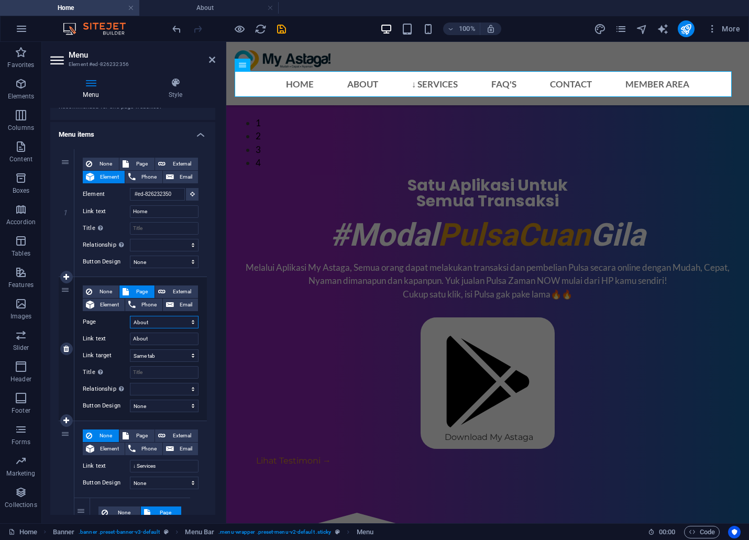
select select
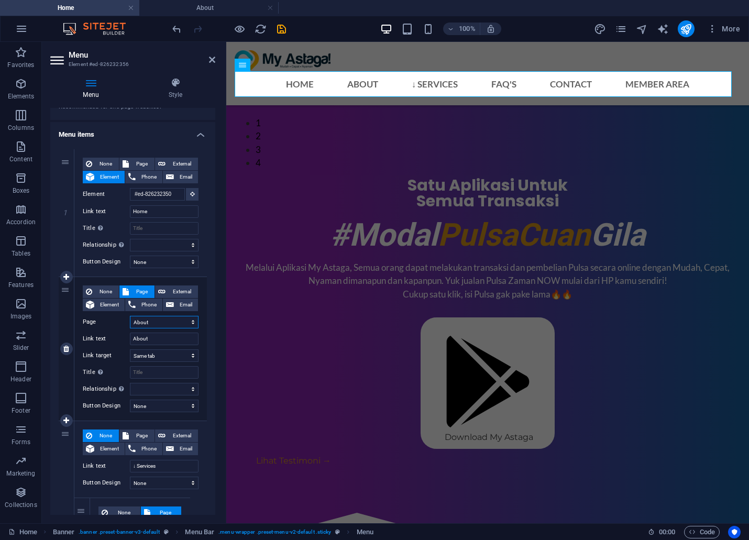
select select
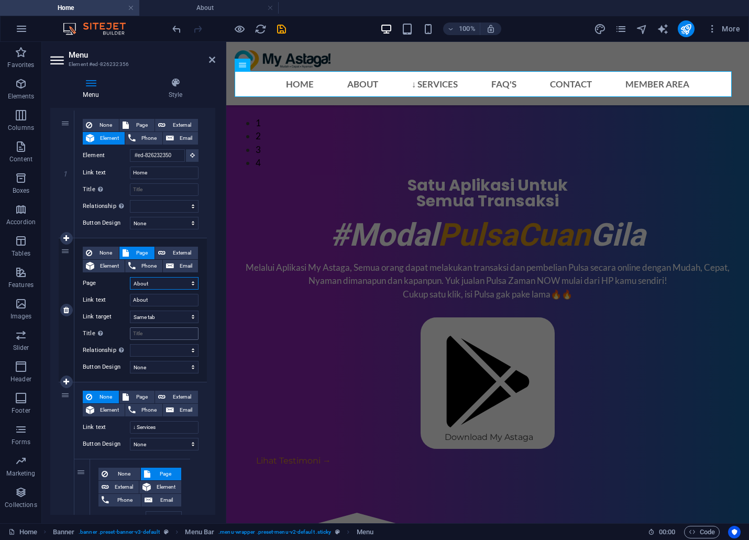
scroll to position [116, 0]
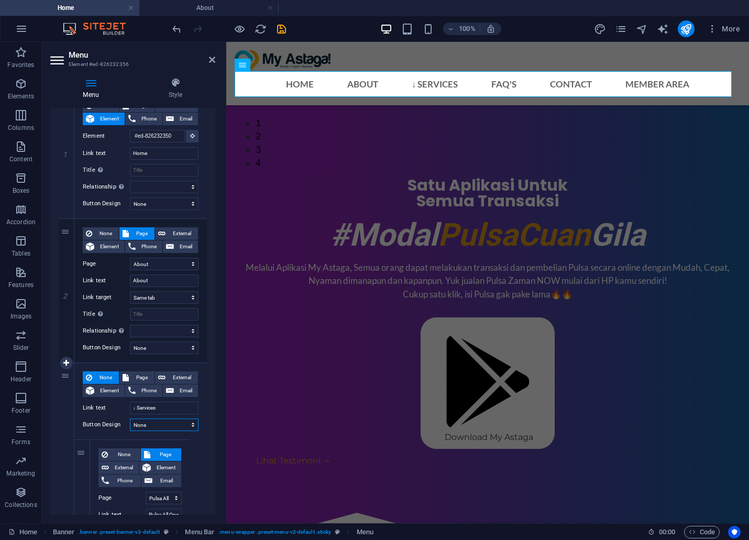
click at [192, 426] on select "None Default Primary Secondary" at bounding box center [164, 424] width 69 height 13
select select "default"
click at [130, 418] on select "None Default Primary Secondary" at bounding box center [164, 424] width 69 height 13
select select
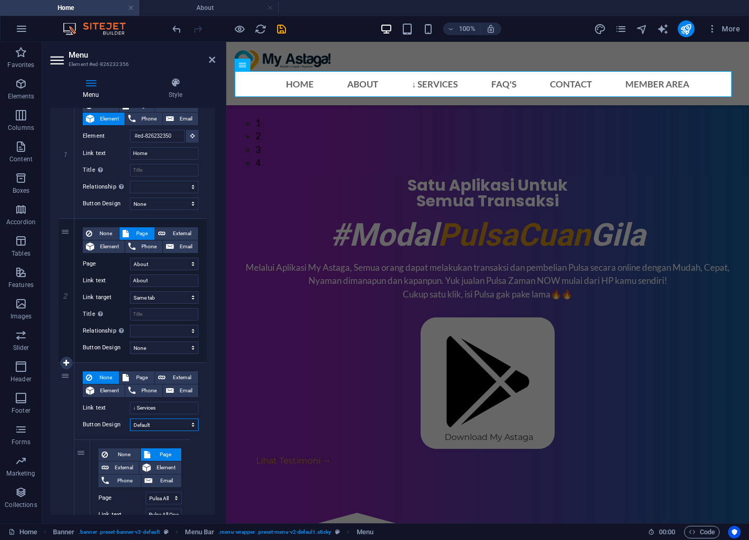
select select
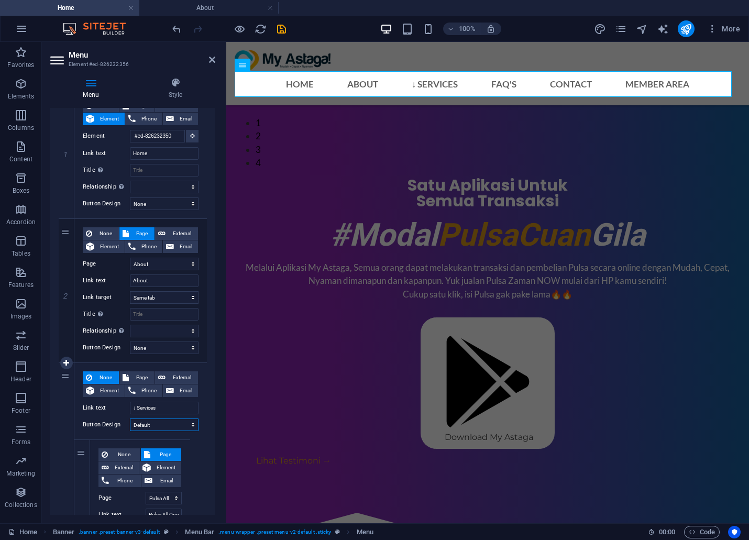
select select
click at [191, 421] on select "None Default Primary Secondary" at bounding box center [164, 424] width 69 height 13
select select "primary"
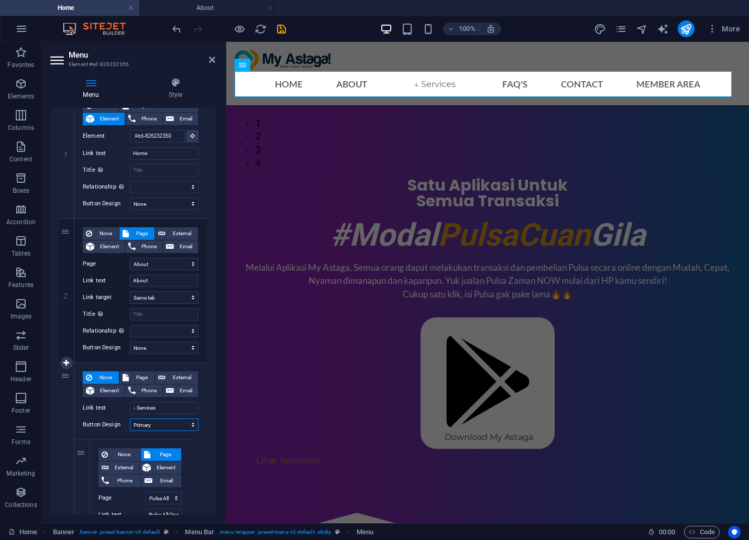
click at [130, 418] on select "None Default Primary Secondary" at bounding box center [164, 424] width 69 height 13
select select
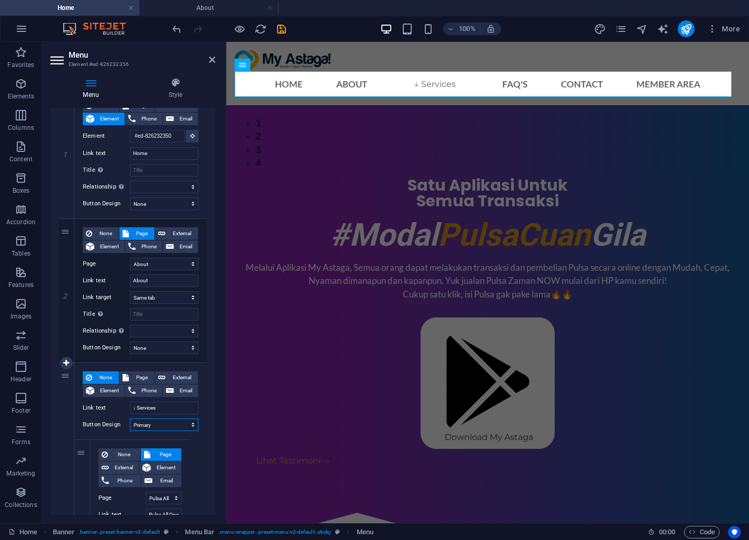
select select
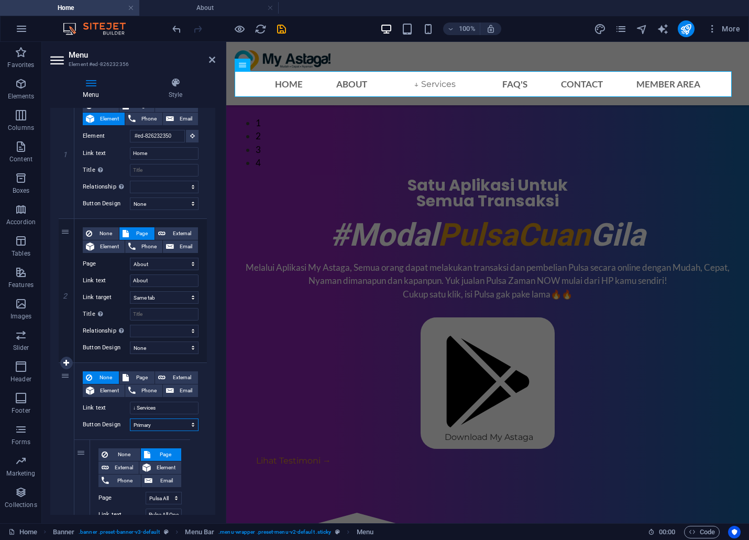
select select
click at [190, 421] on select "None Default Primary Secondary" at bounding box center [164, 424] width 69 height 13
select select "secondary"
click at [130, 418] on select "None Default Primary Secondary" at bounding box center [164, 424] width 69 height 13
select select
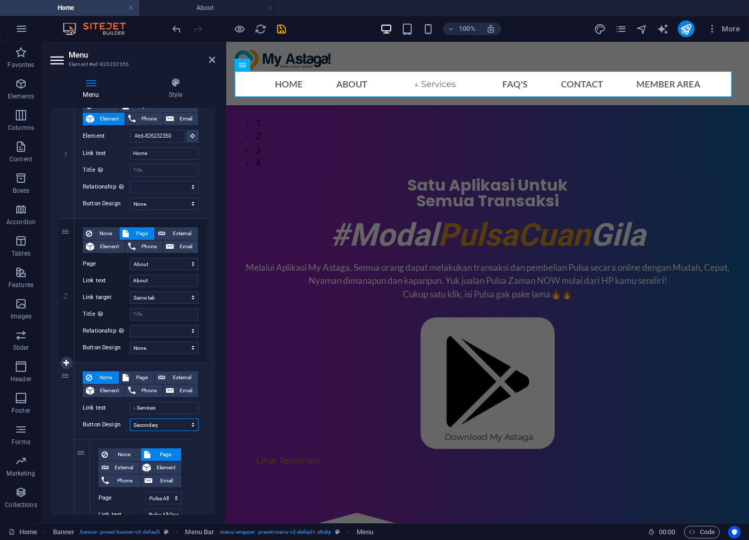
select select
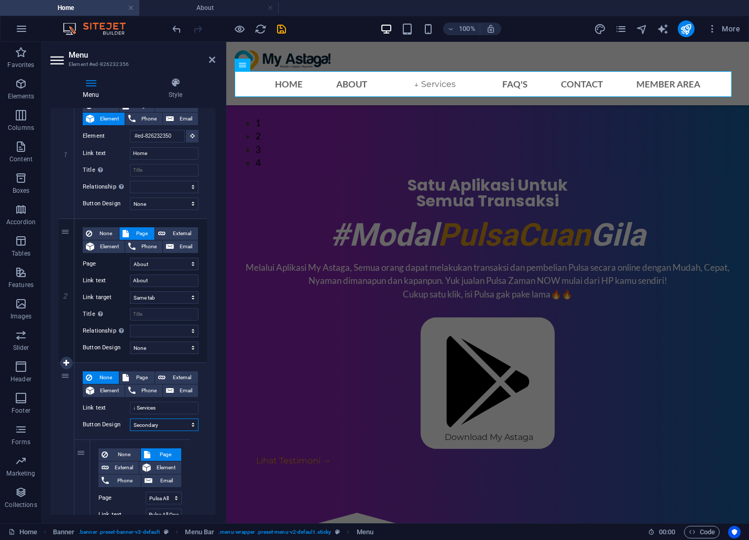
select select
click at [190, 423] on select "None Default Primary Secondary" at bounding box center [164, 424] width 69 height 13
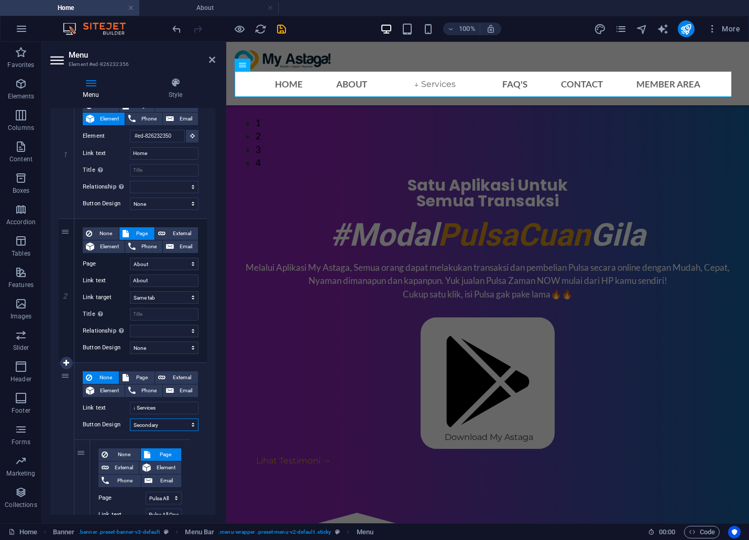
select select
click at [130, 418] on select "None Default Primary Secondary" at bounding box center [164, 424] width 69 height 13
select select
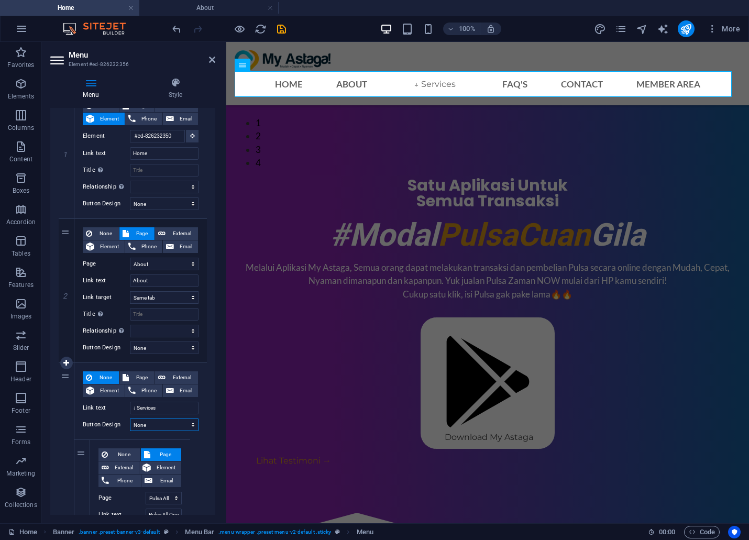
select select
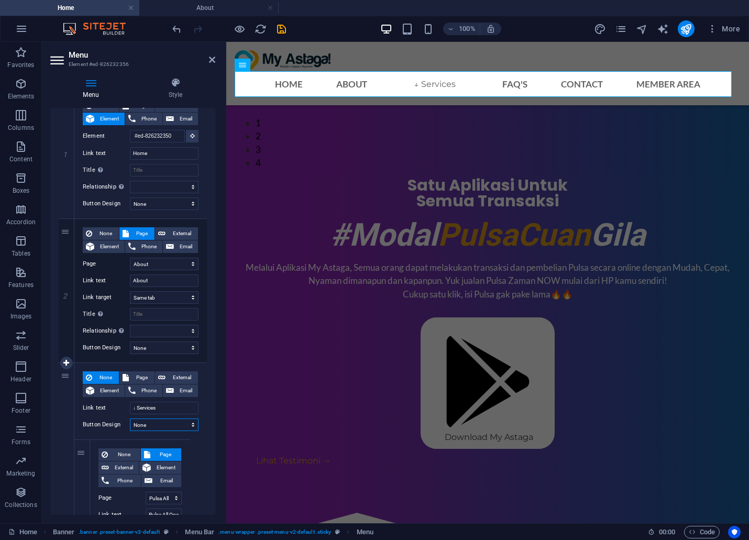
select select
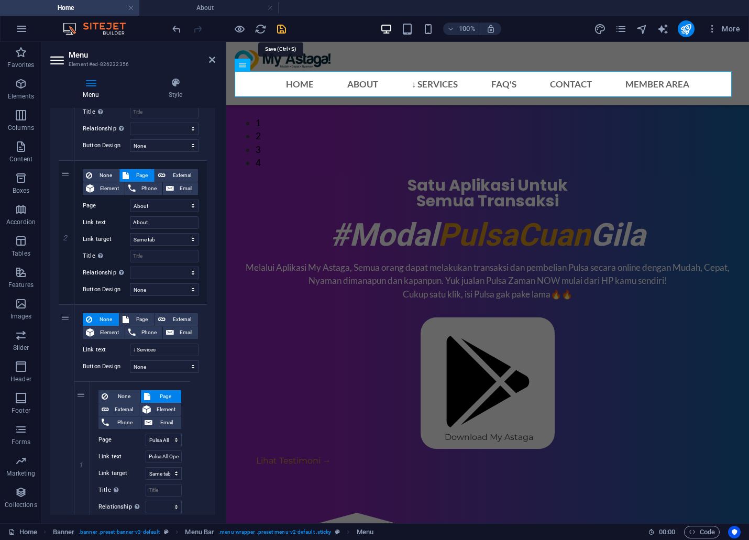
click at [283, 24] on icon "save" at bounding box center [281, 29] width 12 height 12
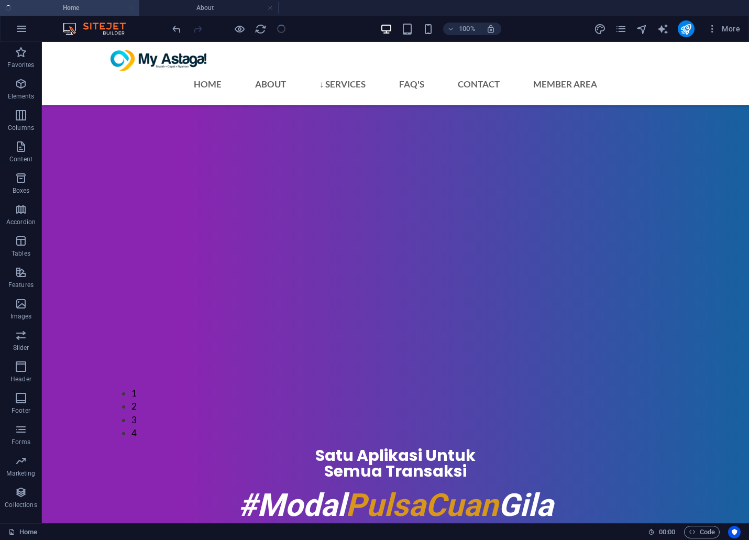
scroll to position [847, 0]
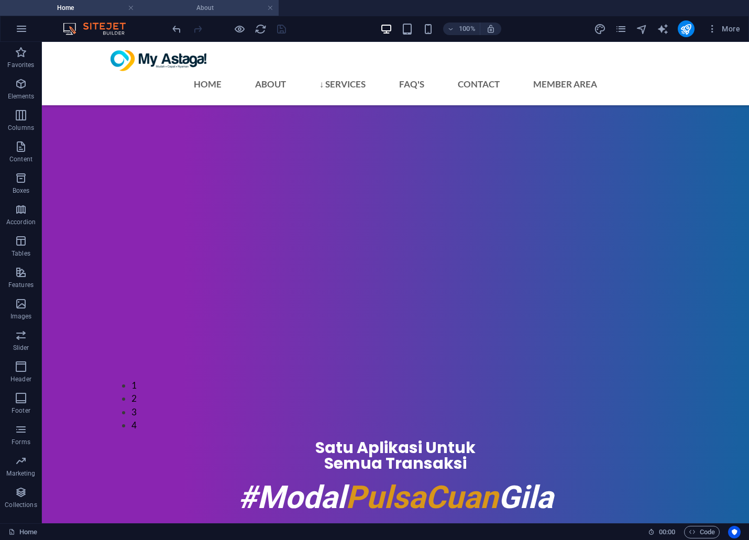
click at [208, 4] on h4 "About" at bounding box center [208, 8] width 139 height 12
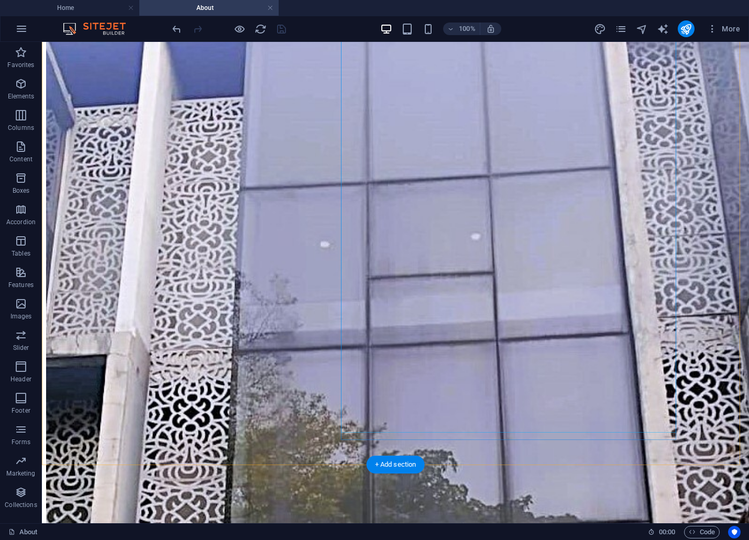
scroll to position [582, 0]
